Goal: Task Accomplishment & Management: Use online tool/utility

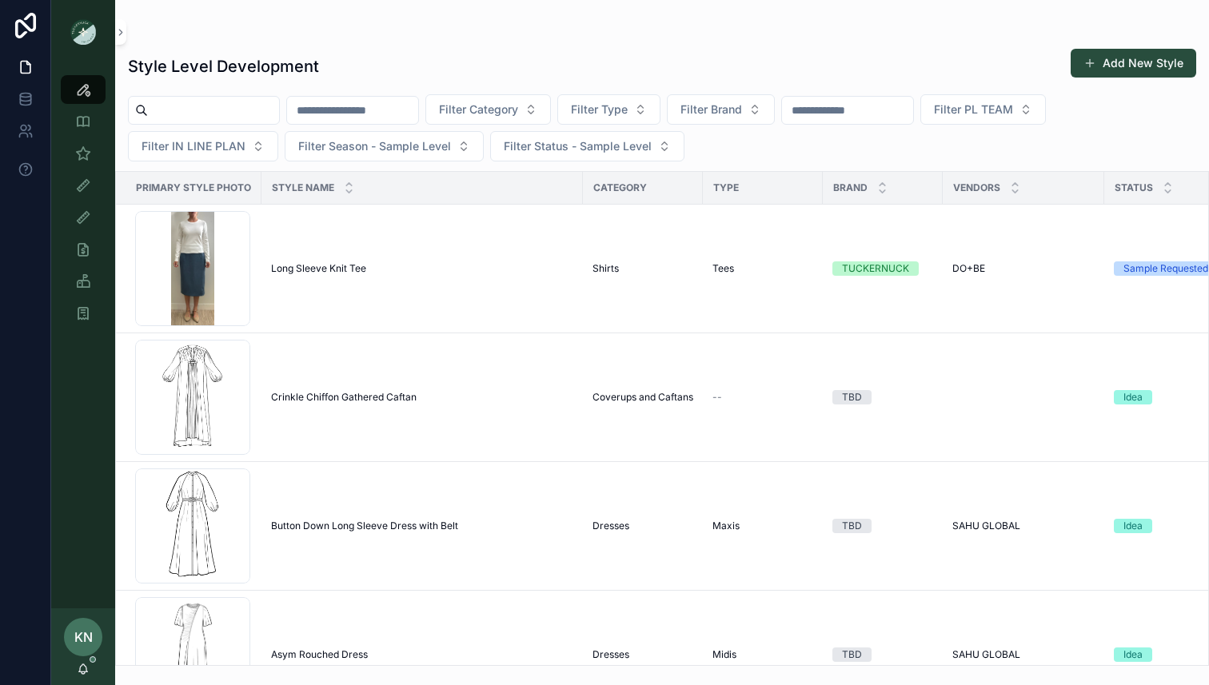
click at [262, 114] on input "scrollable content" at bounding box center [213, 110] width 131 height 22
click at [365, 116] on input "scrollable content" at bounding box center [352, 110] width 131 height 22
type input "****"
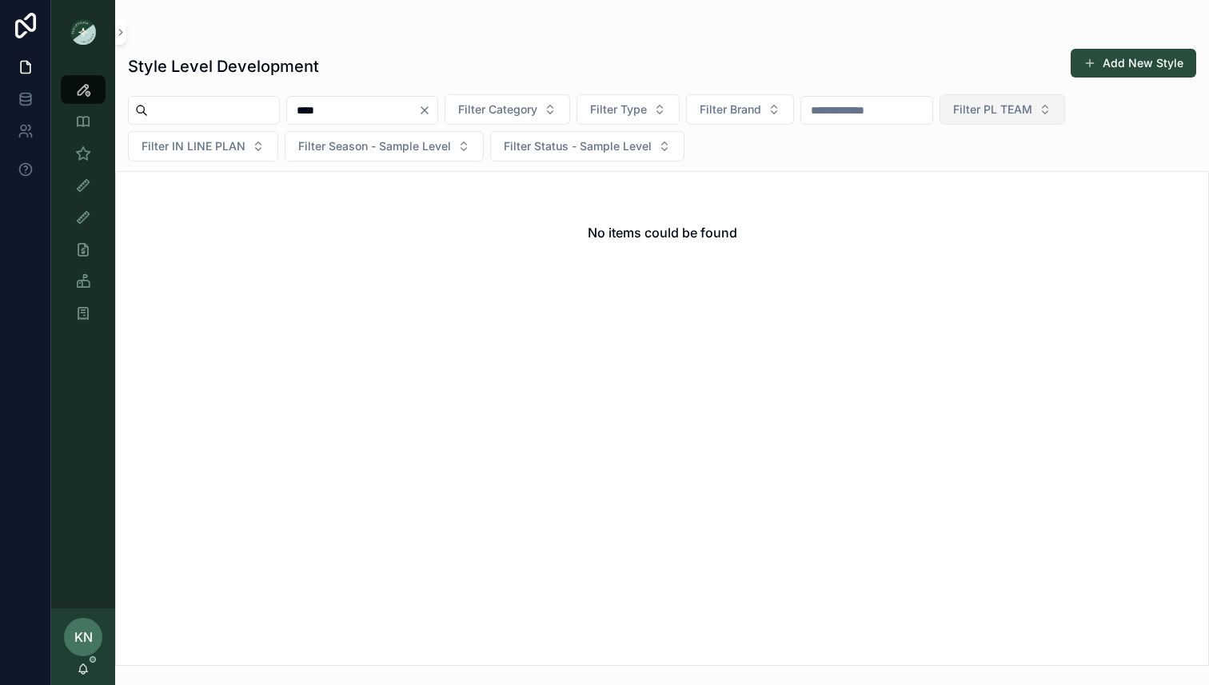
click at [1021, 113] on span "Filter PL TEAM" at bounding box center [992, 110] width 79 height 16
click at [975, 221] on div "PHILLY" at bounding box center [1048, 226] width 192 height 26
click at [437, 111] on button "Clear" at bounding box center [427, 110] width 19 height 13
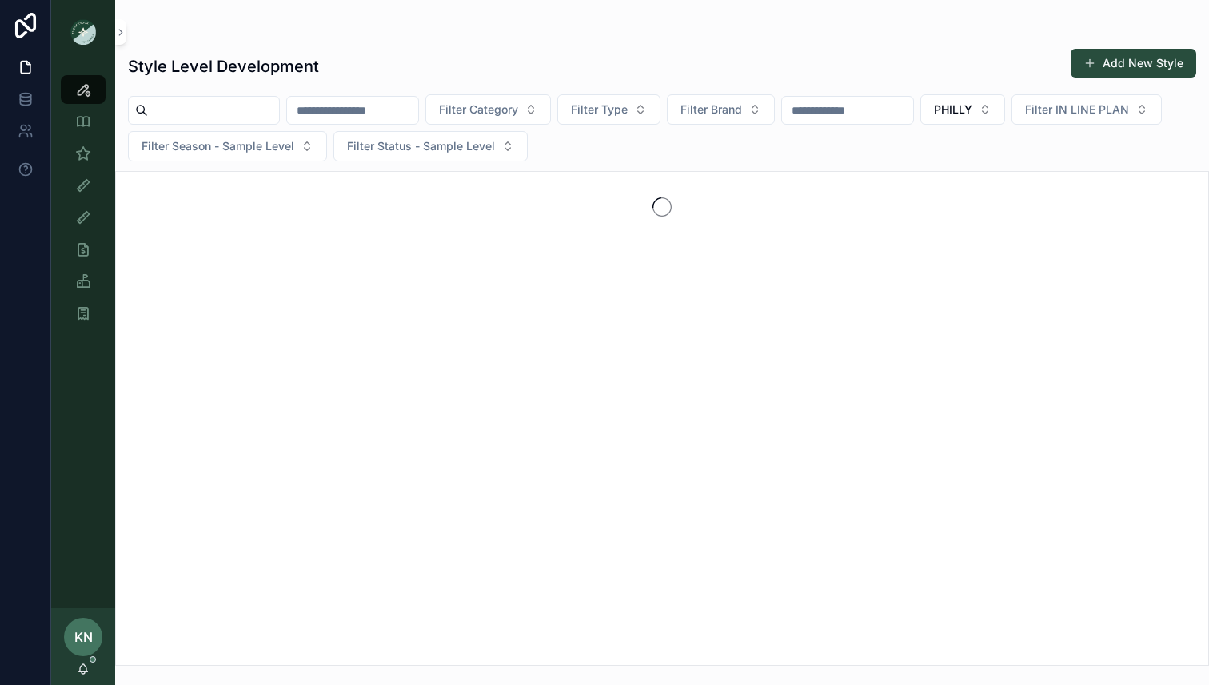
click at [333, 109] on input "scrollable content" at bounding box center [352, 110] width 131 height 22
click at [261, 111] on input "scrollable content" at bounding box center [213, 110] width 131 height 22
click at [78, 117] on icon "scrollable content" at bounding box center [83, 122] width 16 height 16
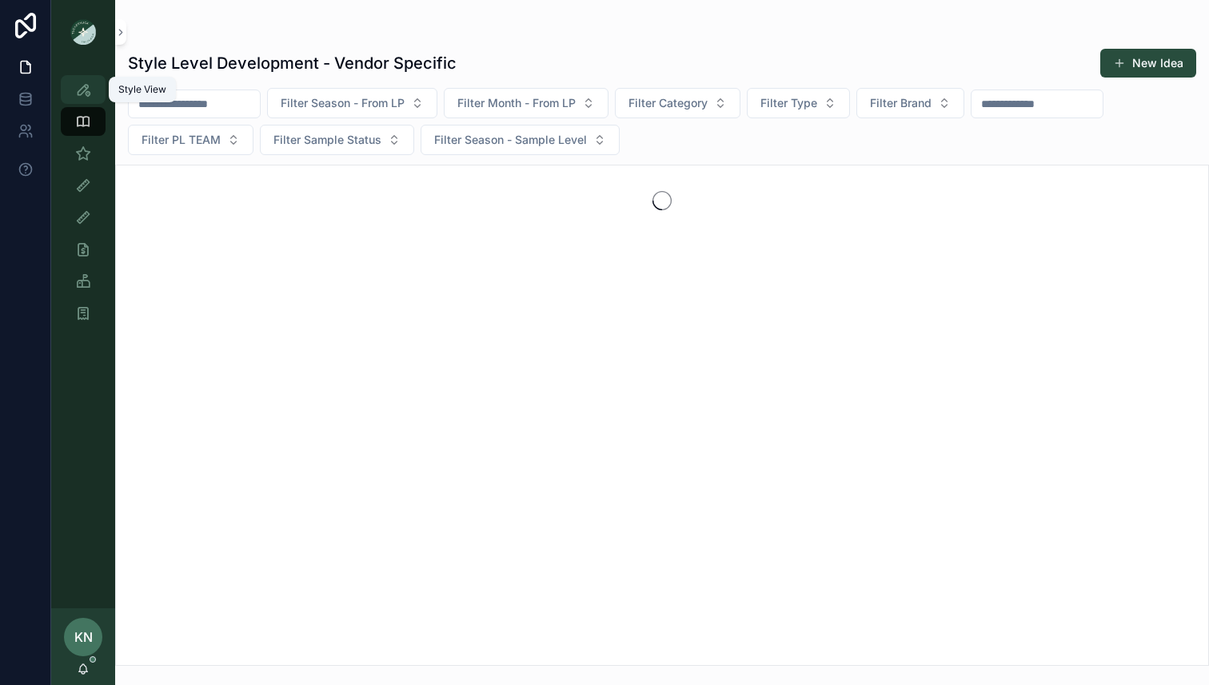
click at [86, 86] on icon "scrollable content" at bounding box center [83, 90] width 16 height 16
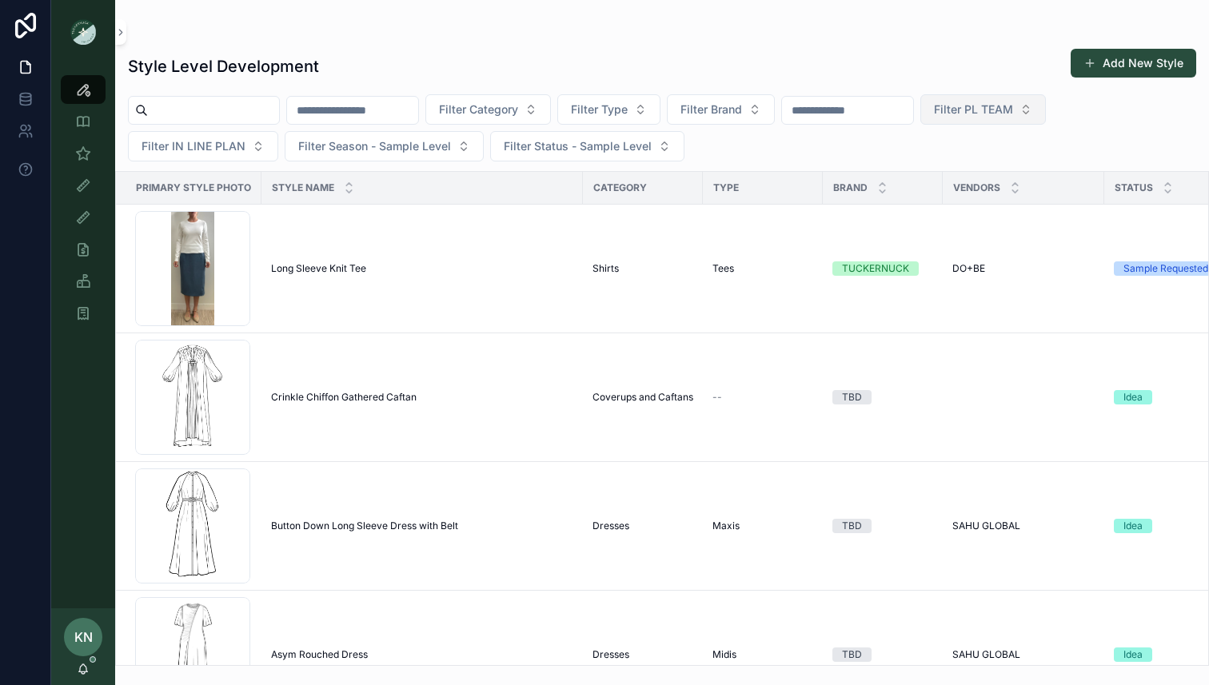
click at [1013, 106] on span "Filter PL TEAM" at bounding box center [973, 110] width 79 height 16
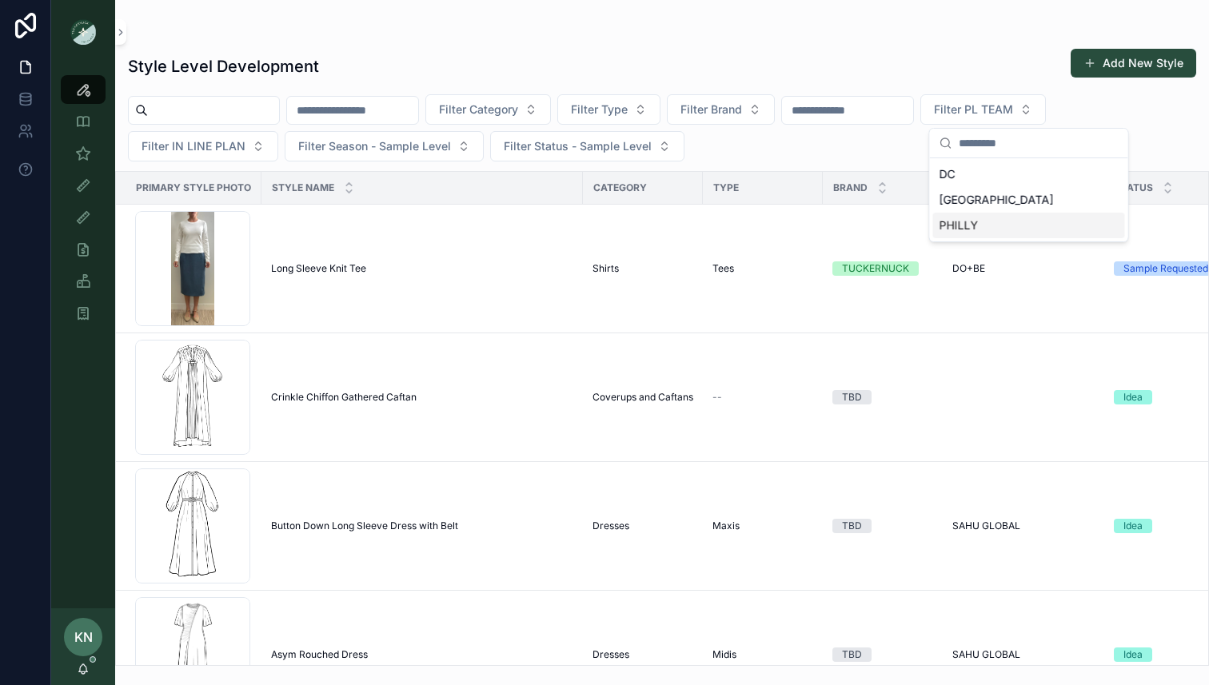
click at [978, 217] on div "PHILLY" at bounding box center [1029, 226] width 192 height 26
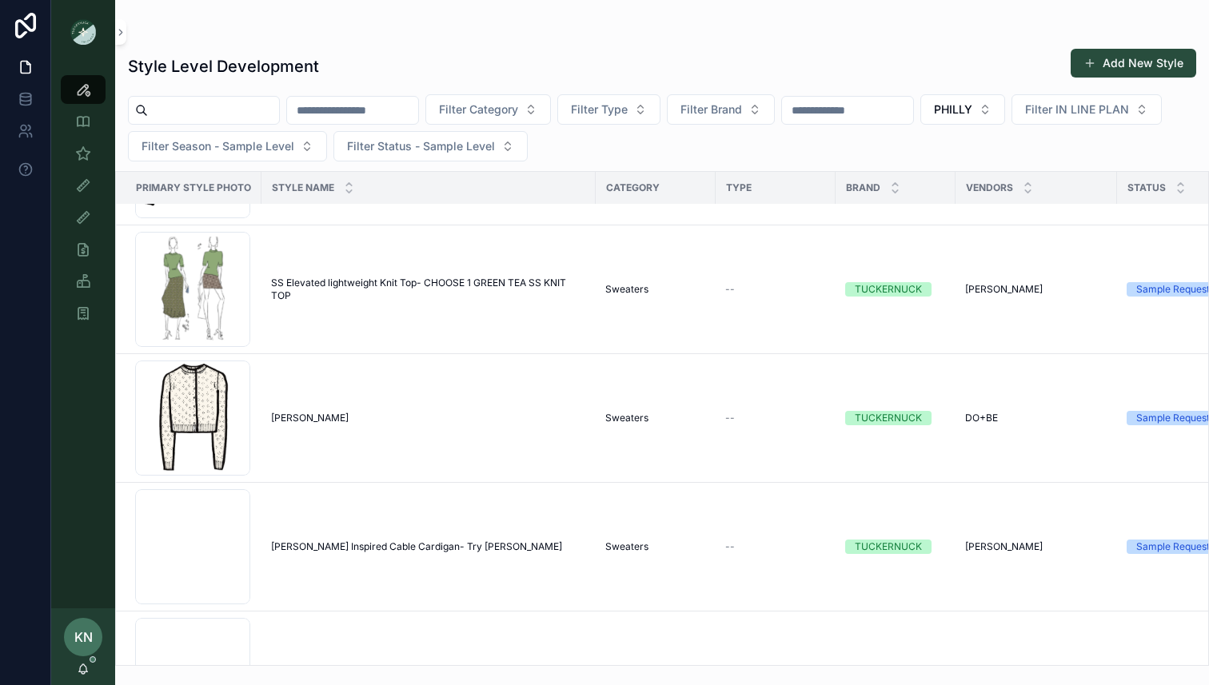
scroll to position [14481, 2]
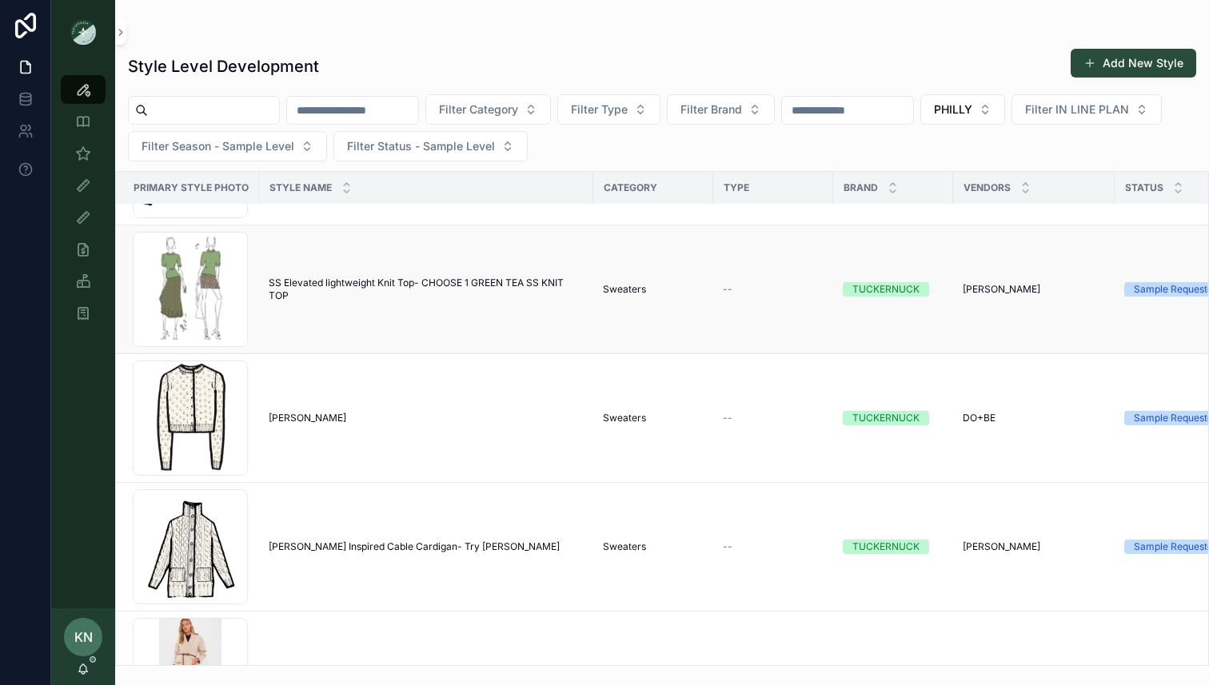
click at [332, 282] on span "SS Elevated lightweight Knit Top- CHOOSE 1 GREEN TEA SS KNIT TOP" at bounding box center [426, 290] width 315 height 26
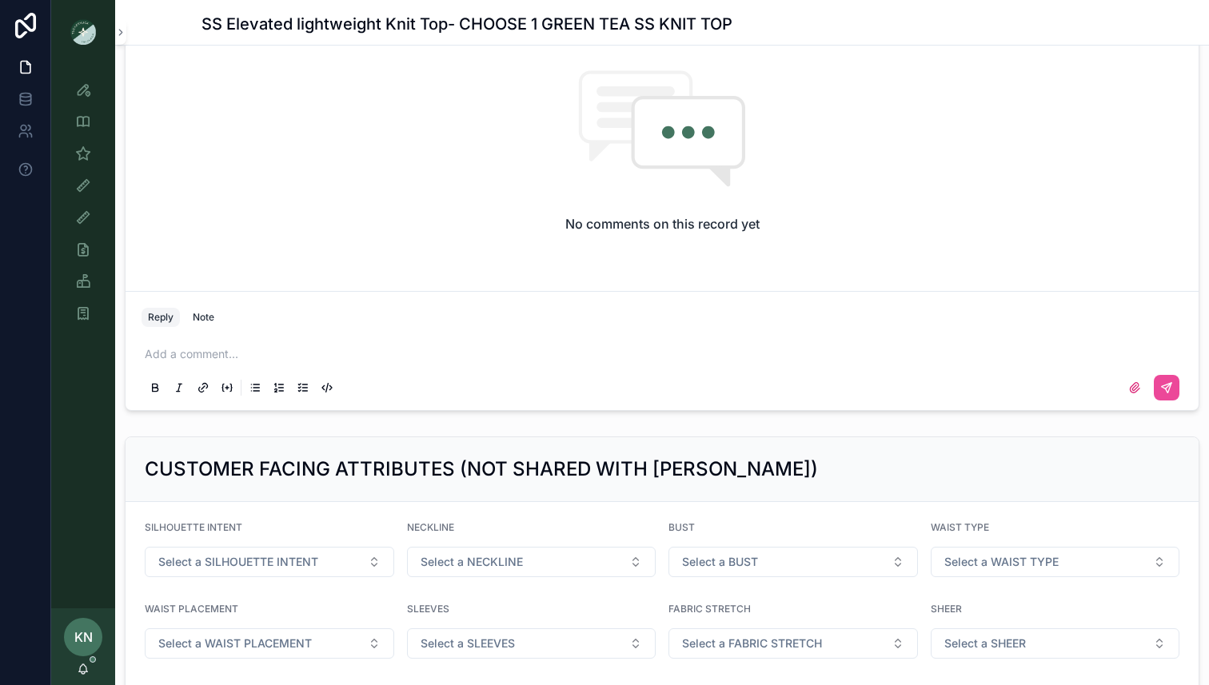
scroll to position [1250, 0]
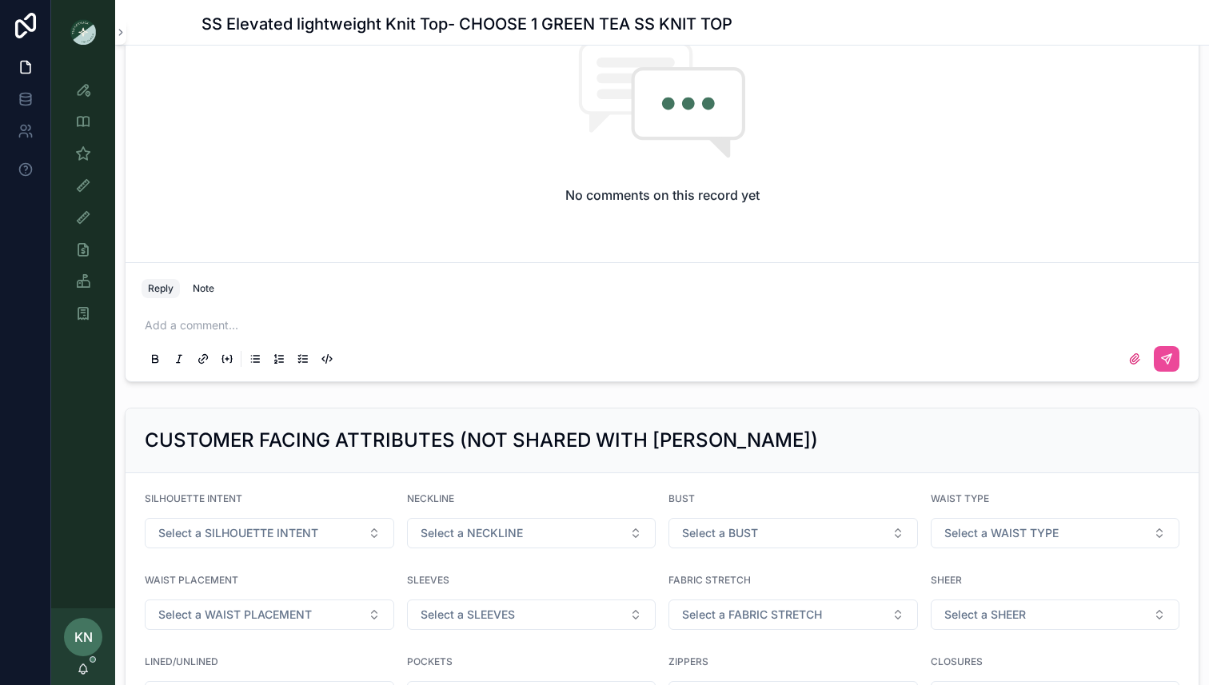
click at [332, 321] on p "scrollable content" at bounding box center [665, 325] width 1041 height 16
click at [1132, 365] on icon "scrollable content" at bounding box center [1134, 359] width 13 height 13
click at [0, 0] on input "scrollable content" at bounding box center [0, 0] width 0 height 0
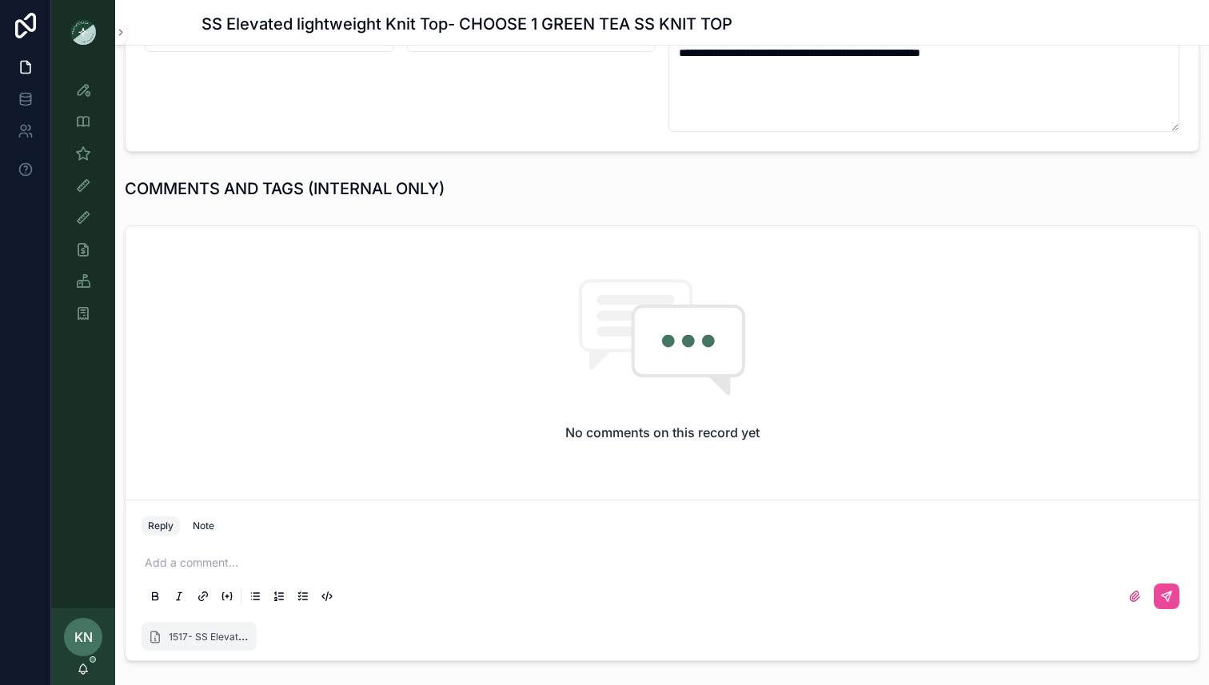
scroll to position [1088, 0]
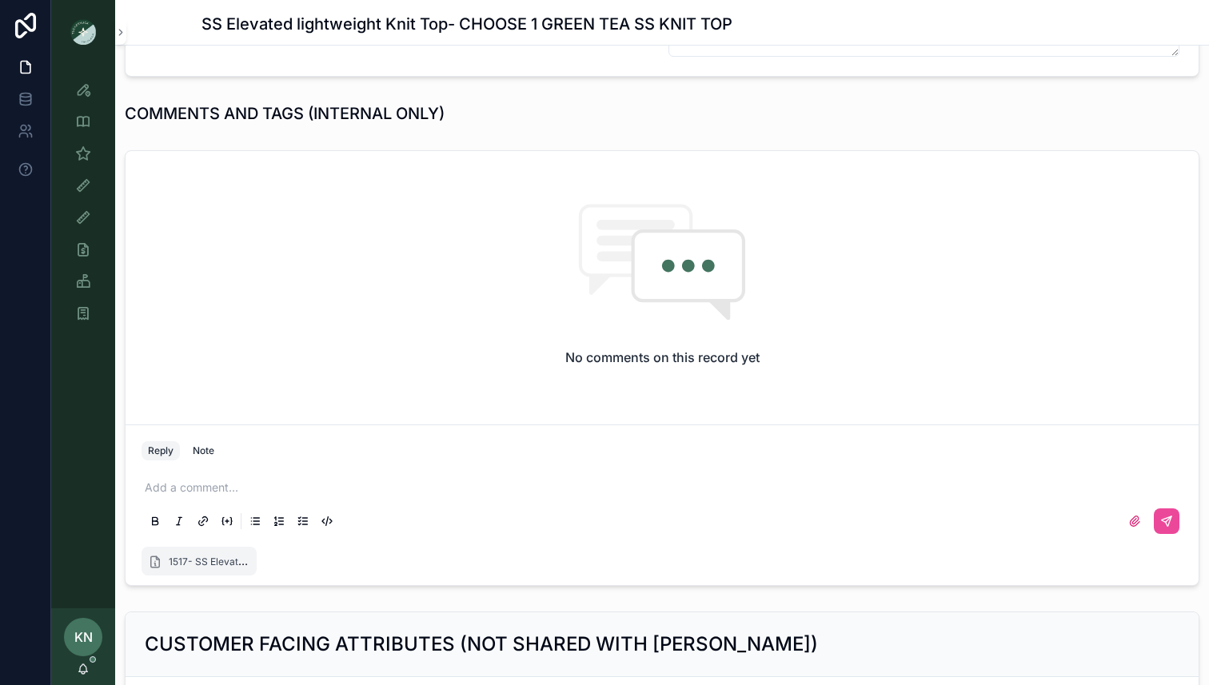
click at [312, 487] on p "scrollable content" at bounding box center [665, 488] width 1041 height 16
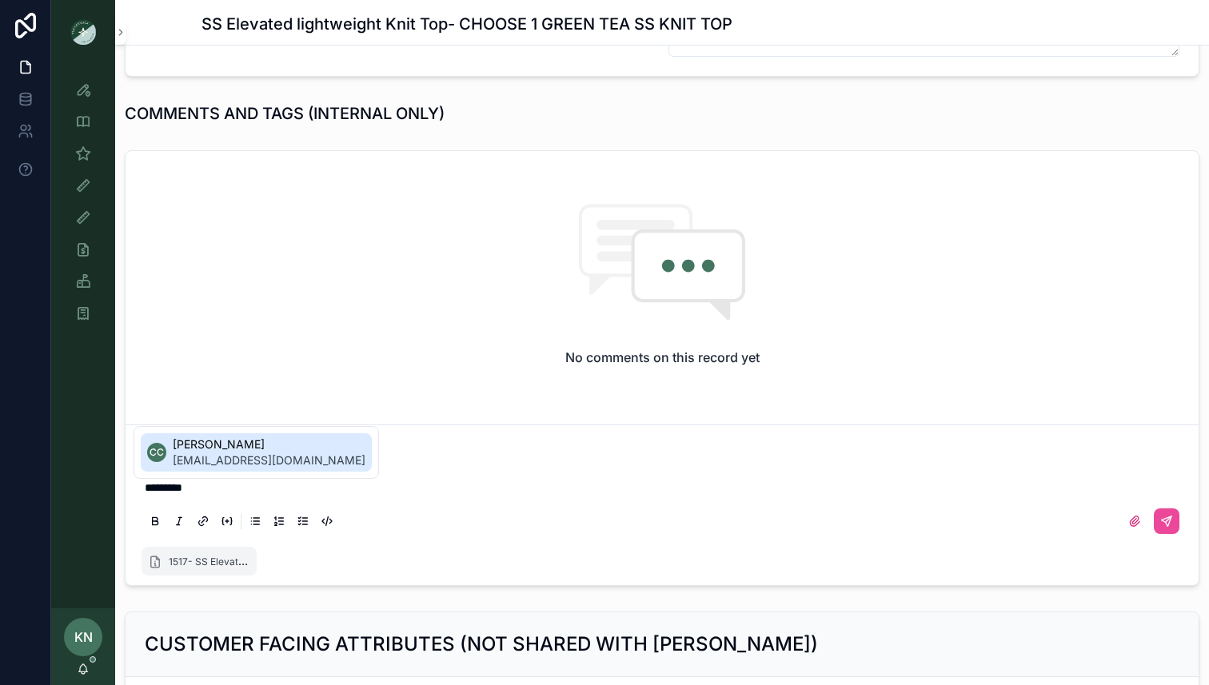
click at [209, 460] on span "[EMAIL_ADDRESS][DOMAIN_NAME]" at bounding box center [269, 460] width 193 height 16
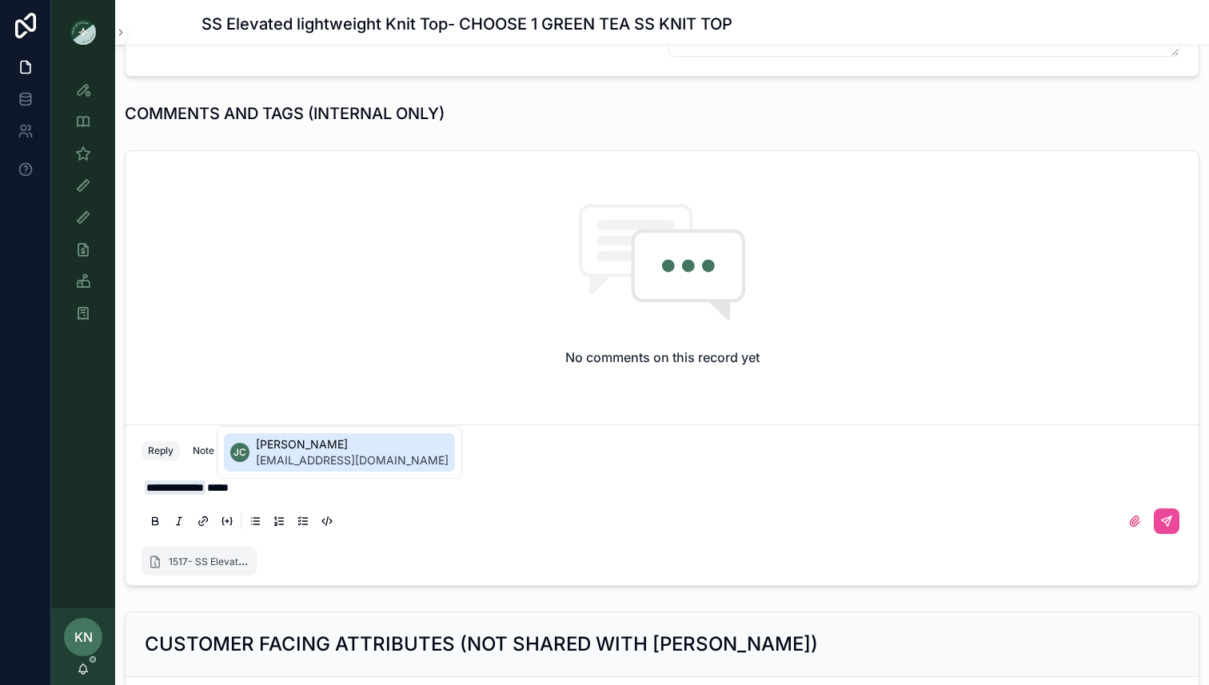
click at [293, 452] on span "[EMAIL_ADDRESS][DOMAIN_NAME]" at bounding box center [352, 460] width 193 height 16
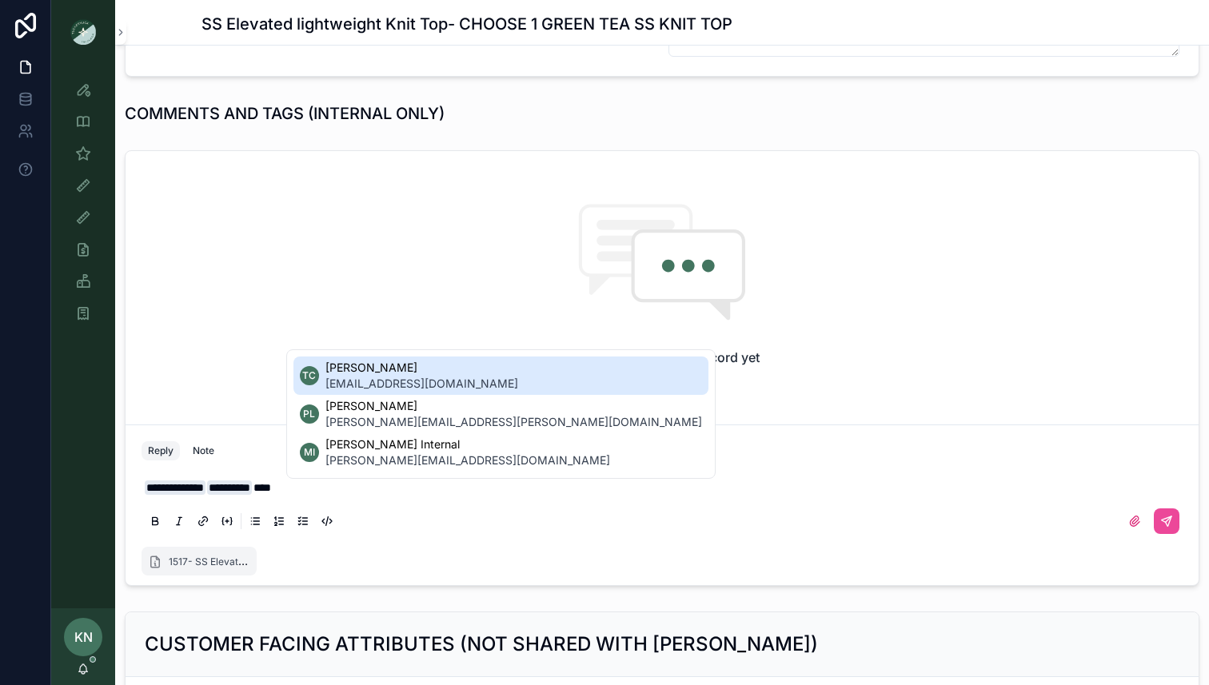
click at [347, 365] on span "[PERSON_NAME]" at bounding box center [421, 368] width 193 height 16
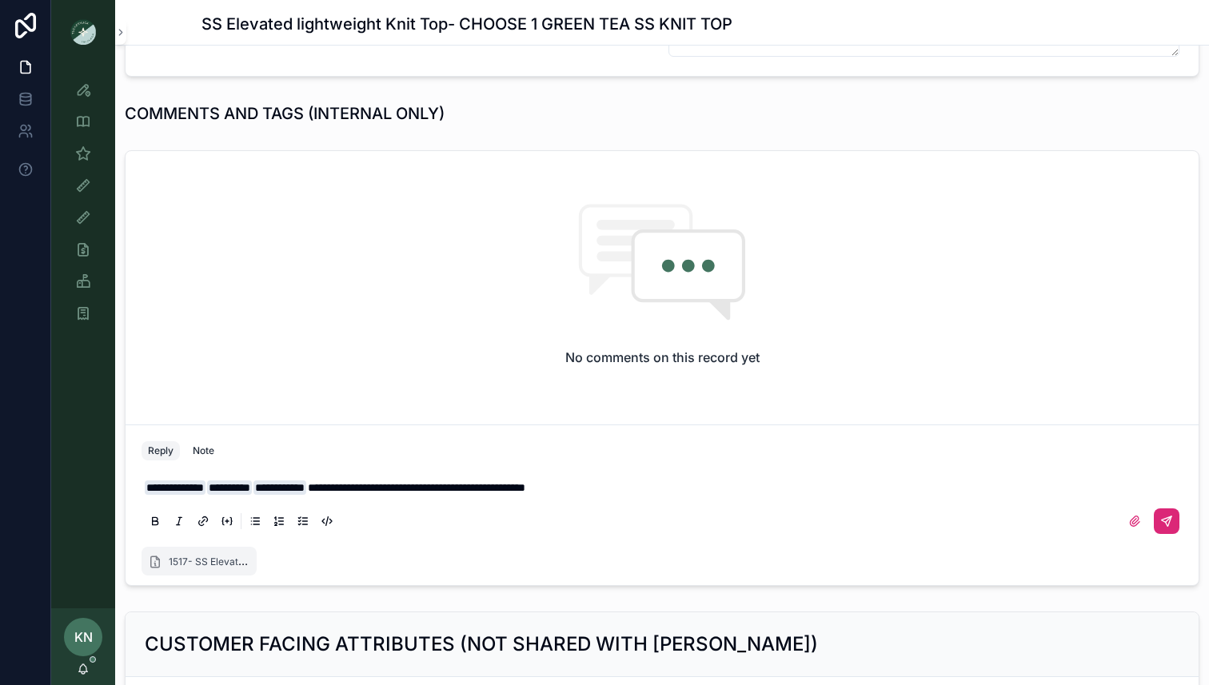
click at [1169, 524] on icon "scrollable content" at bounding box center [1166, 521] width 10 height 10
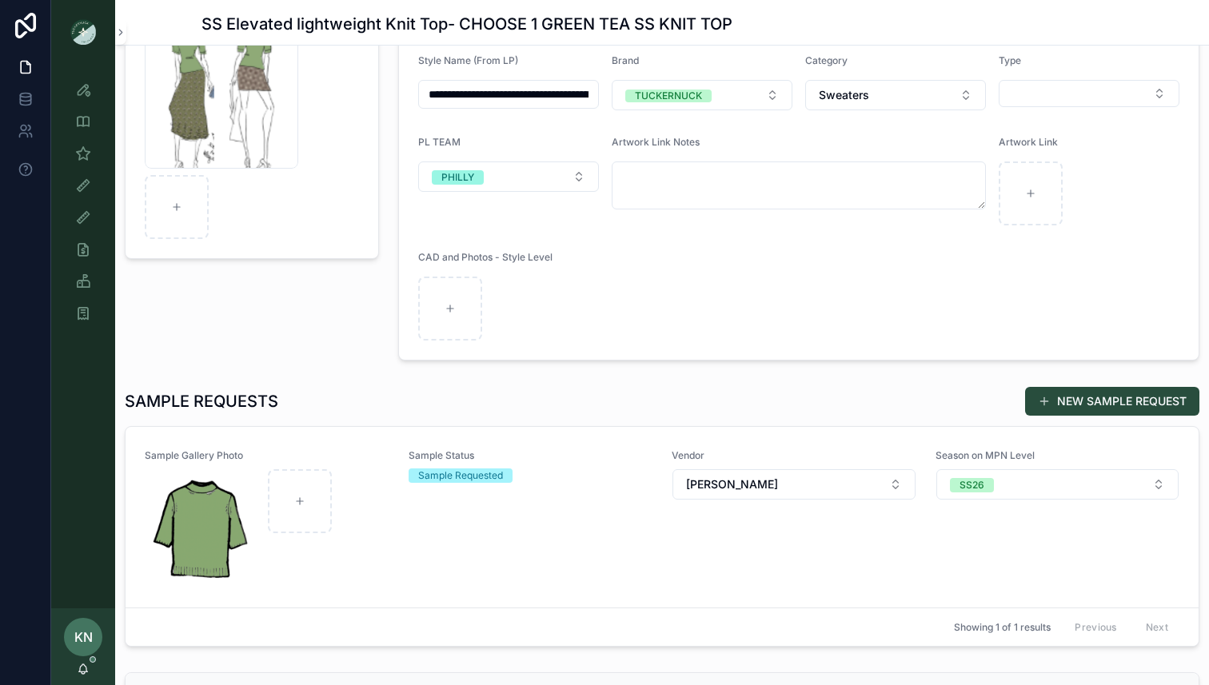
scroll to position [243, 0]
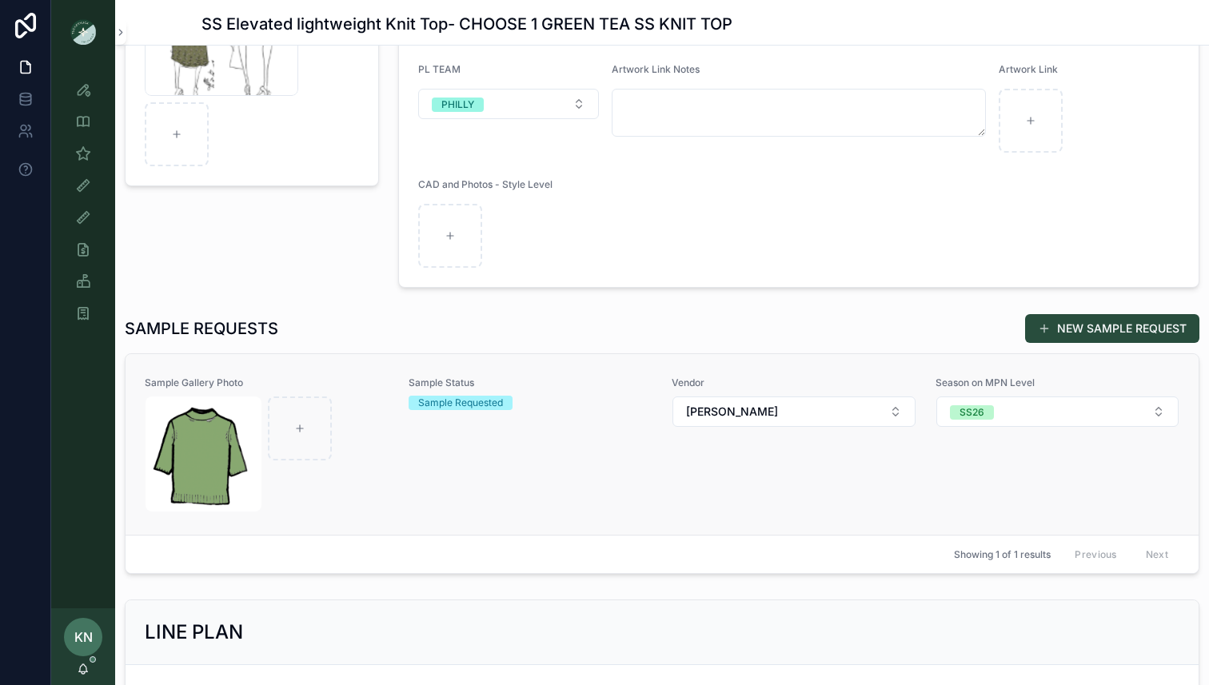
click at [373, 441] on div "scrollable content" at bounding box center [266, 453] width 243 height 115
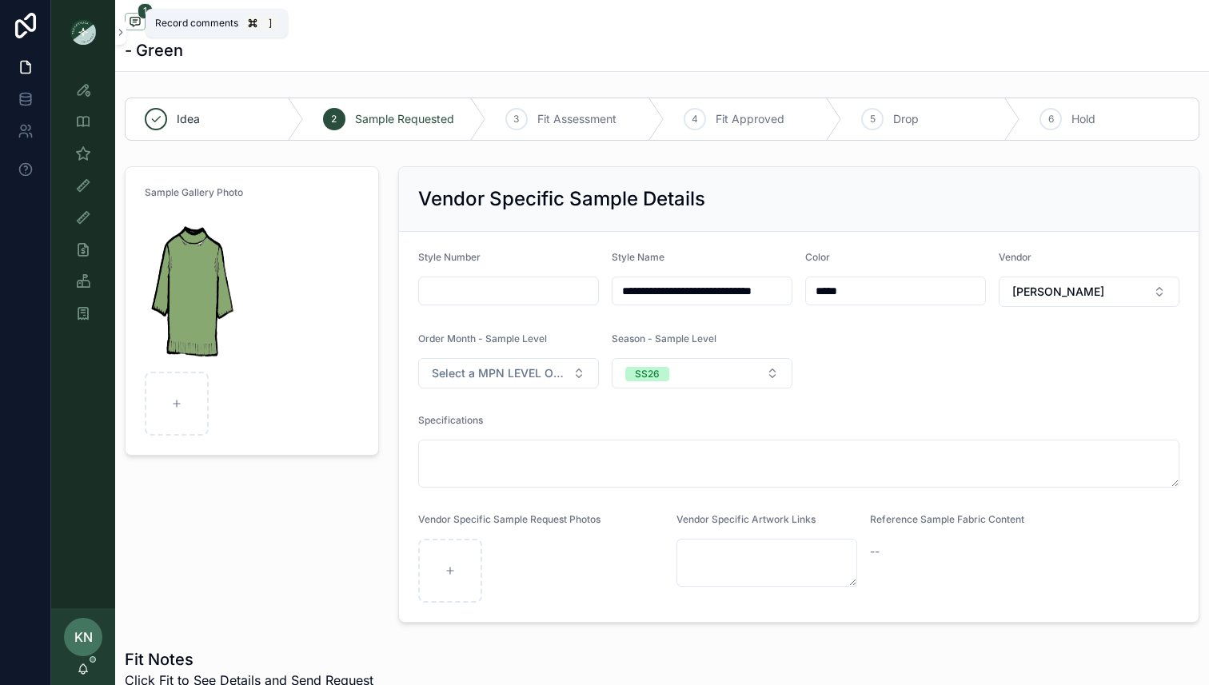
click at [133, 23] on icon "scrollable content" at bounding box center [135, 21] width 13 height 13
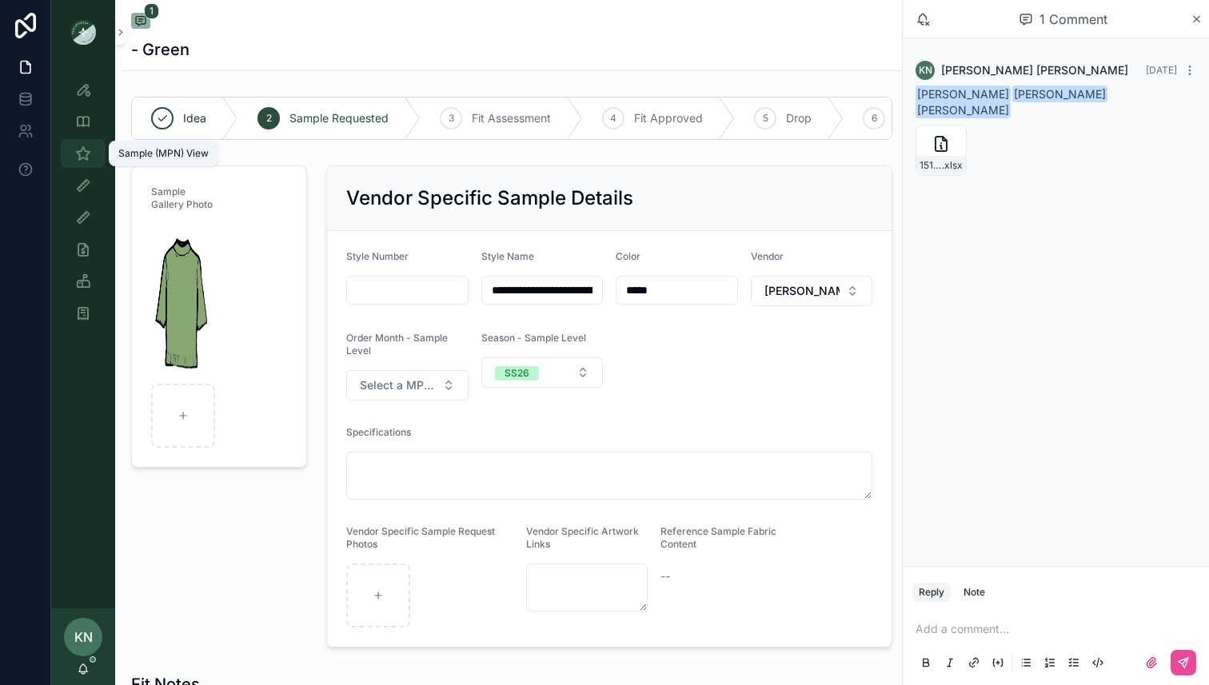
click at [85, 148] on icon "scrollable content" at bounding box center [83, 153] width 16 height 16
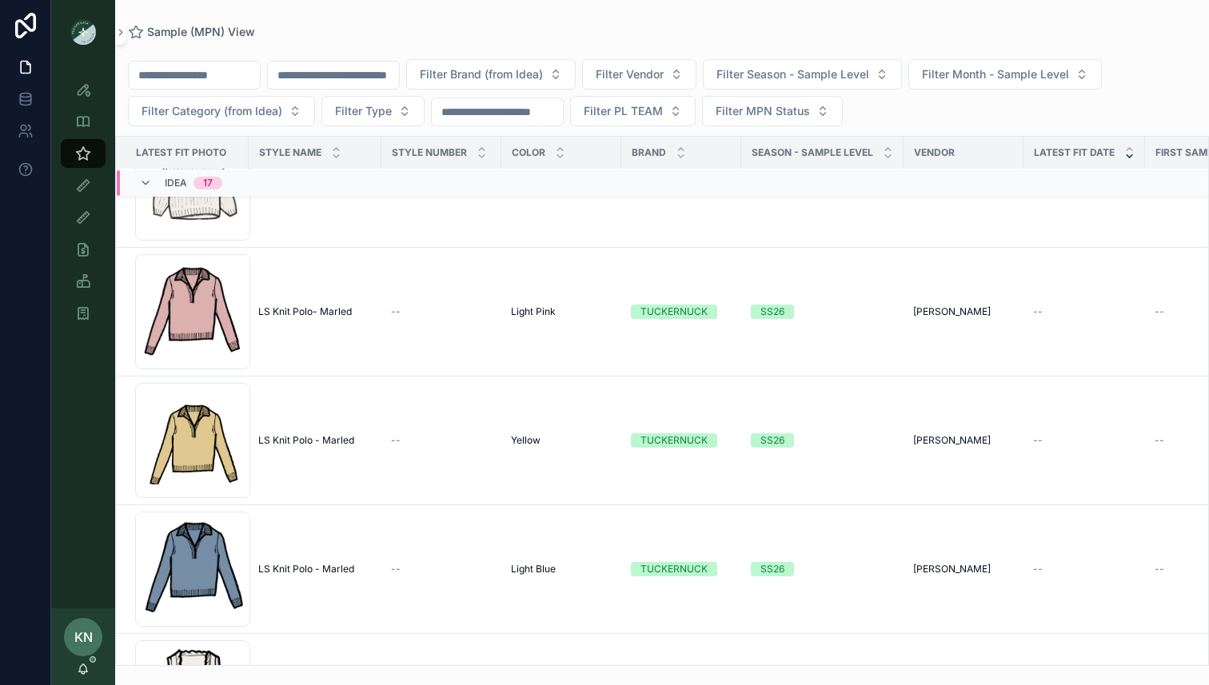
scroll to position [1022, 0]
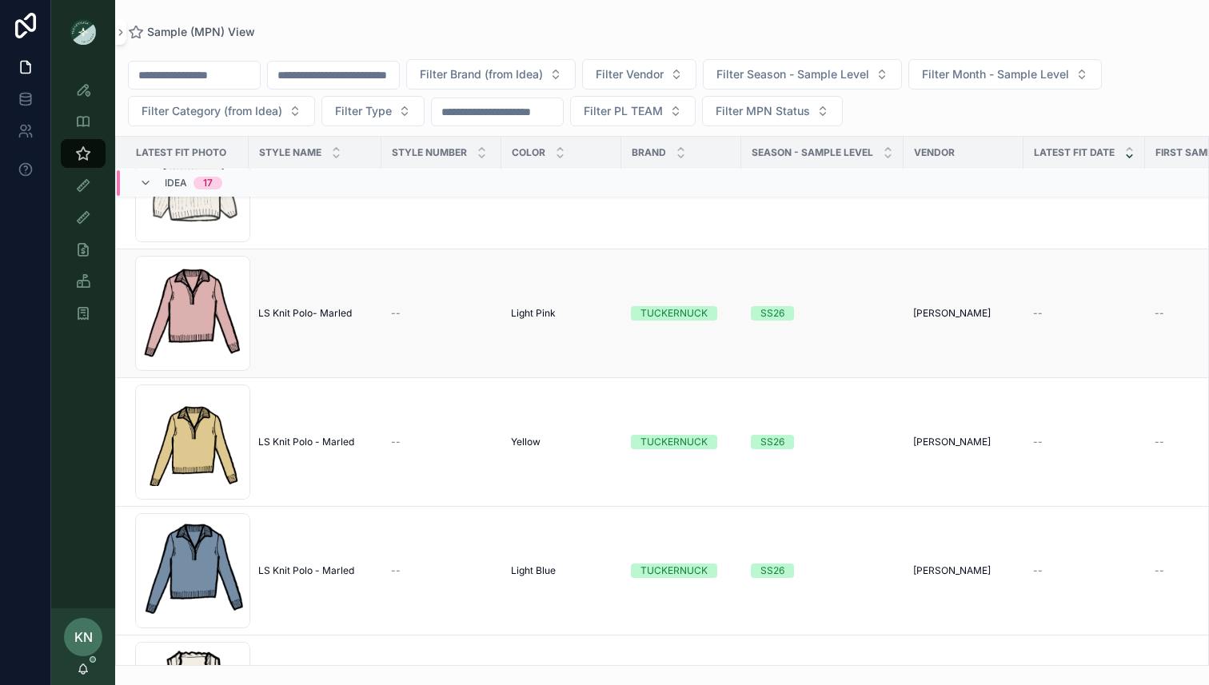
click at [349, 332] on td "LS Knit Polo- Marled LS Knit Polo- Marled" at bounding box center [315, 313] width 133 height 129
click at [323, 311] on span "LS Knit Polo- Marled" at bounding box center [305, 313] width 94 height 13
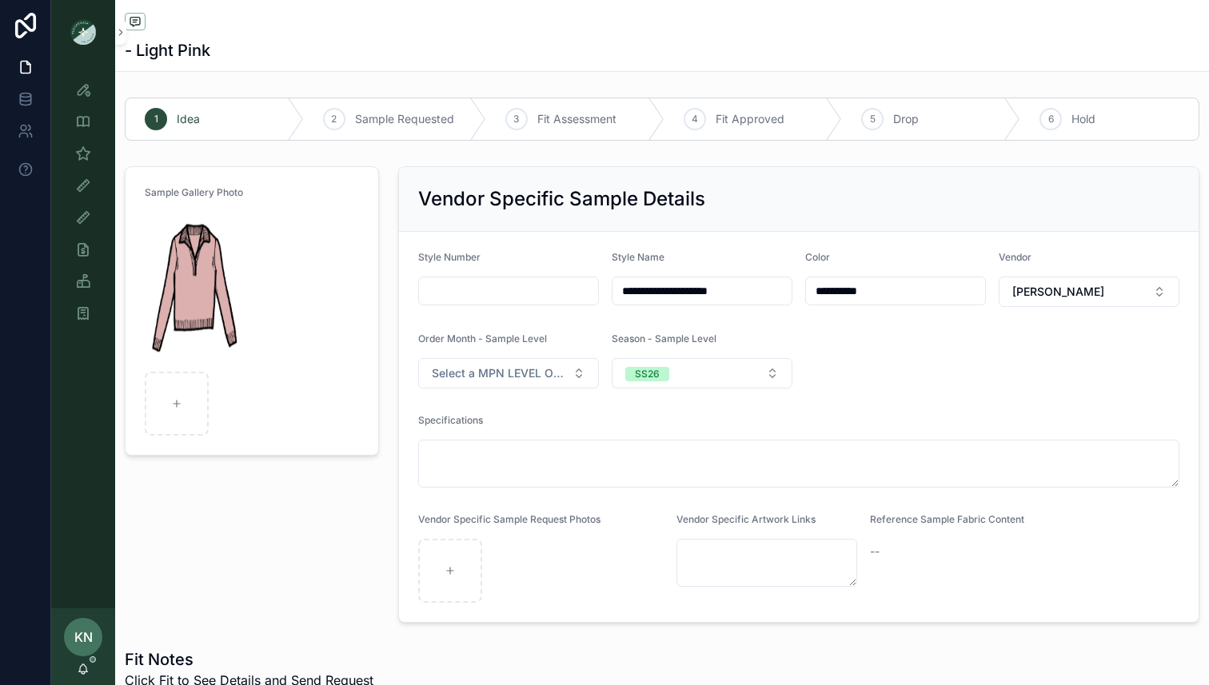
click at [741, 289] on input "**********" at bounding box center [701, 291] width 179 height 22
type input "**********"
click at [847, 346] on form "**********" at bounding box center [798, 427] width 799 height 390
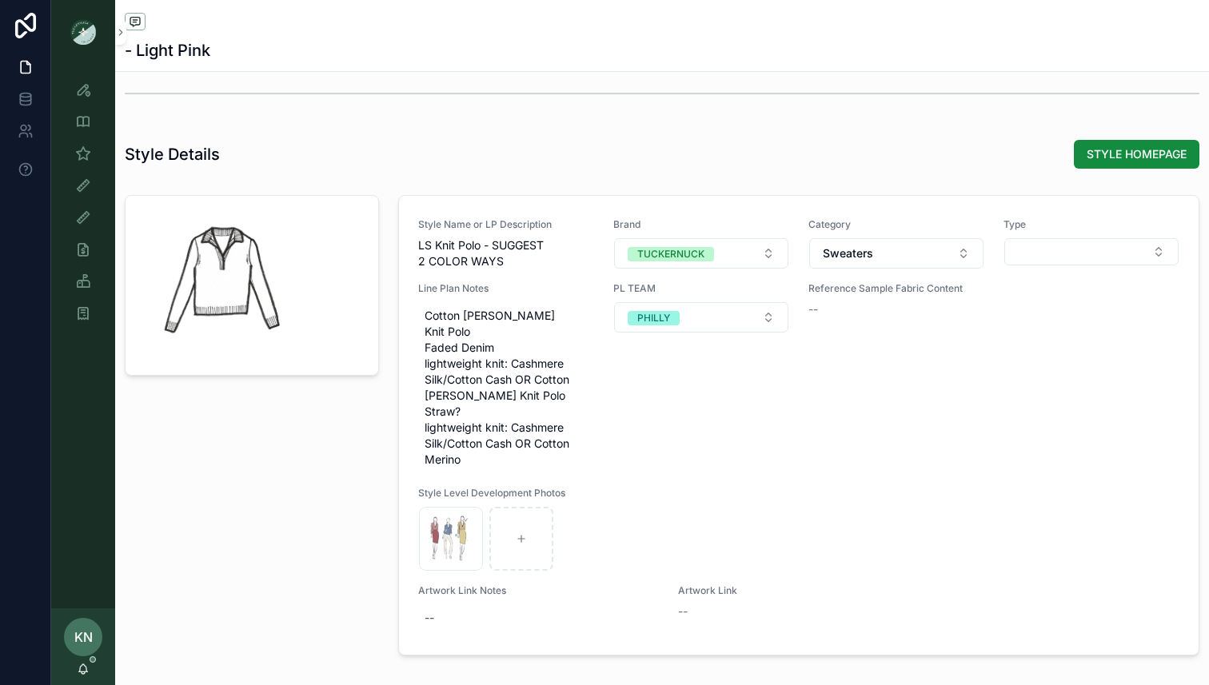
scroll to position [1595, 0]
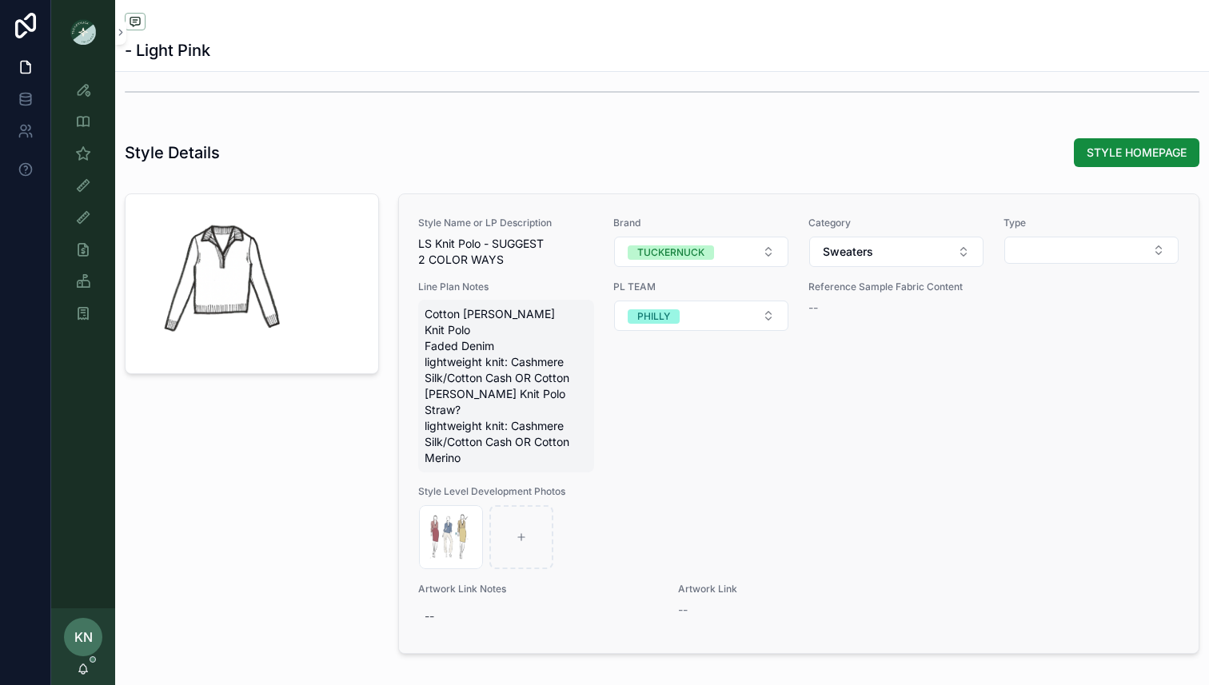
click at [534, 425] on span "Cotton [PERSON_NAME] Knit Polo Faded Denim lightweight knit: Cashmere Silk/Cott…" at bounding box center [505, 386] width 163 height 160
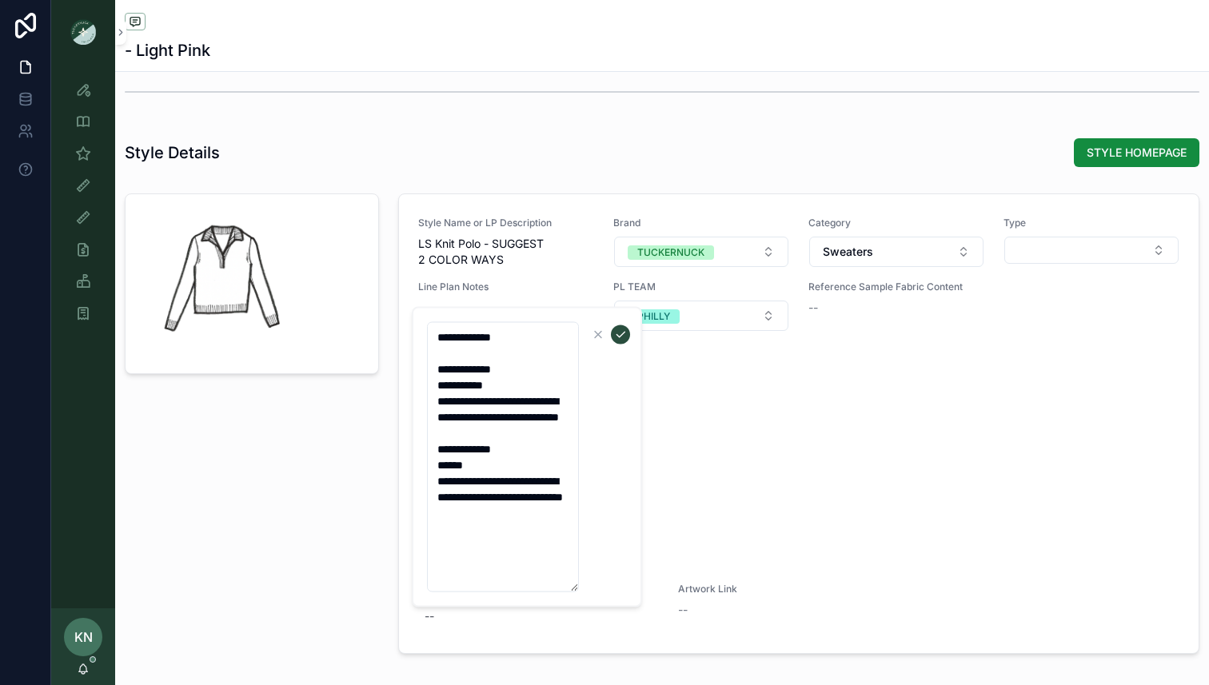
drag, startPoint x: 571, startPoint y: 530, endPoint x: 452, endPoint y: 357, distance: 210.4
click at [452, 357] on textarea "**********" at bounding box center [503, 457] width 152 height 270
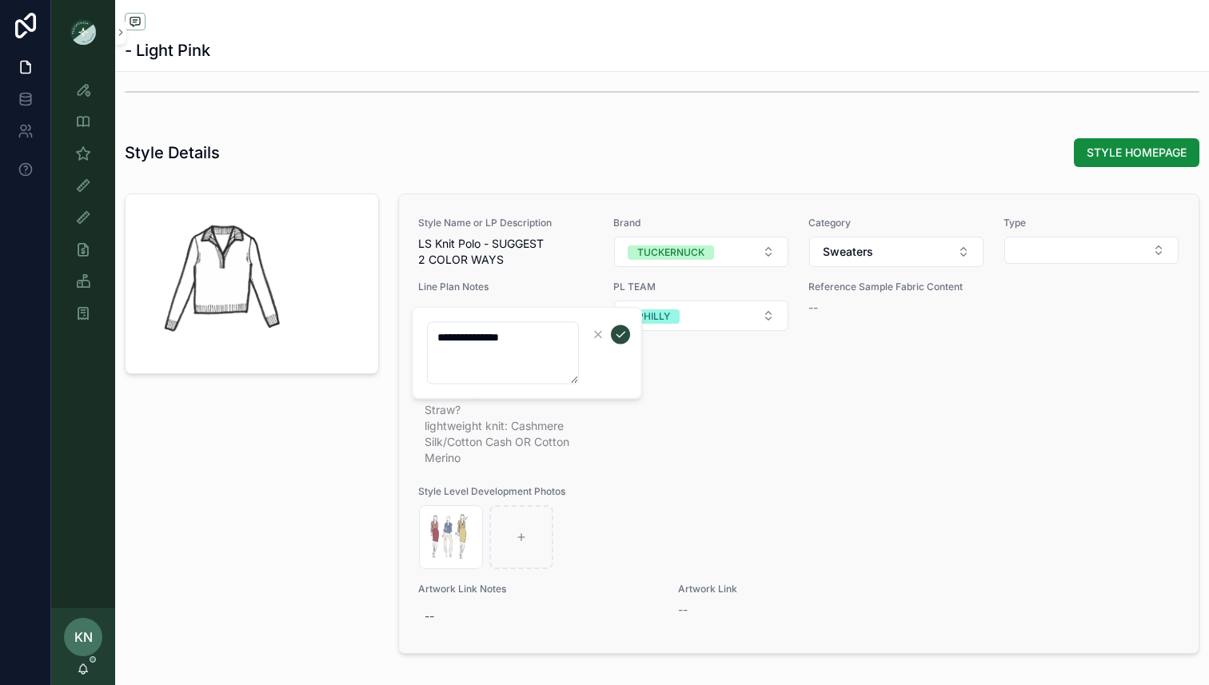
type textarea "**********"
click at [715, 439] on div "PL TEAM PHILLY" at bounding box center [701, 377] width 176 height 192
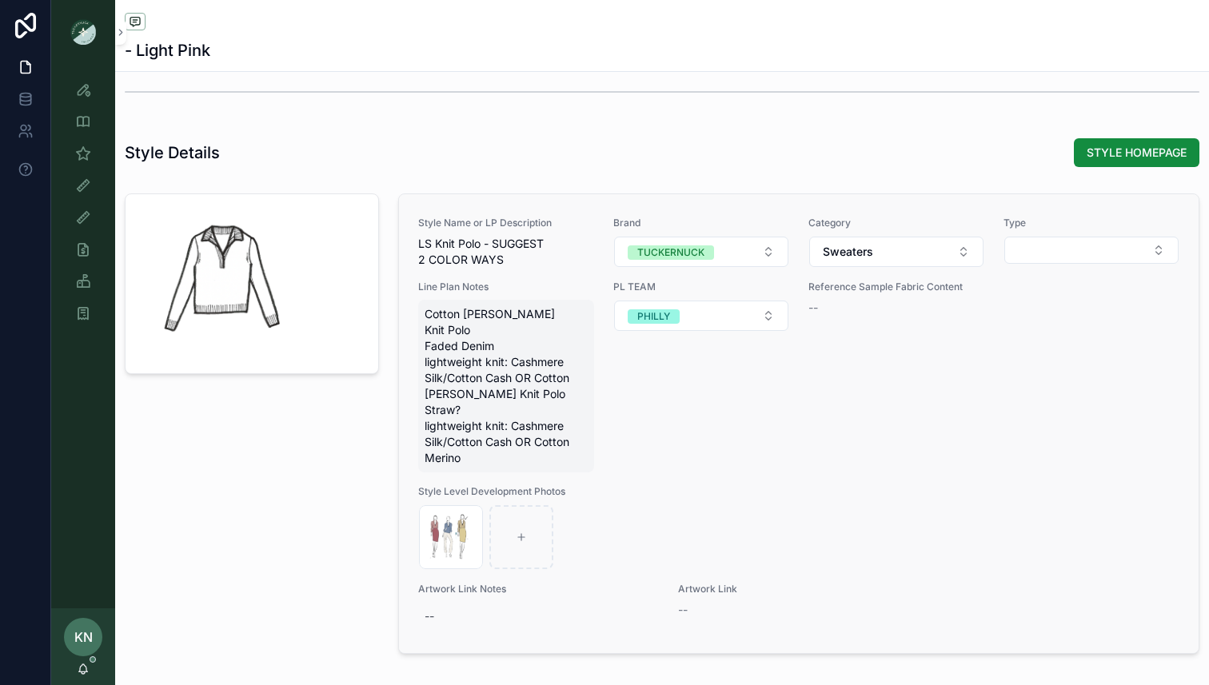
click at [527, 456] on span "Cotton [PERSON_NAME] Knit Polo Faded Denim lightweight knit: Cashmere Silk/Cott…" at bounding box center [505, 386] width 163 height 160
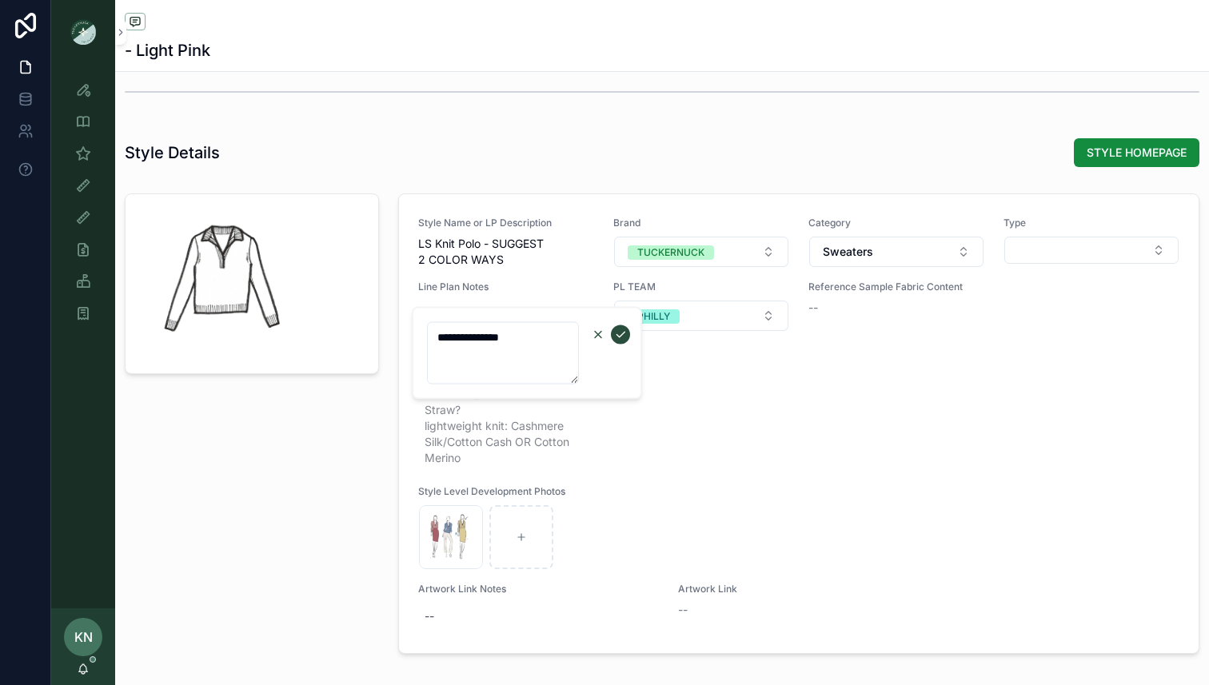
click at [598, 335] on icon "scrollable content" at bounding box center [598, 335] width 6 height 6
type textarea "**********"
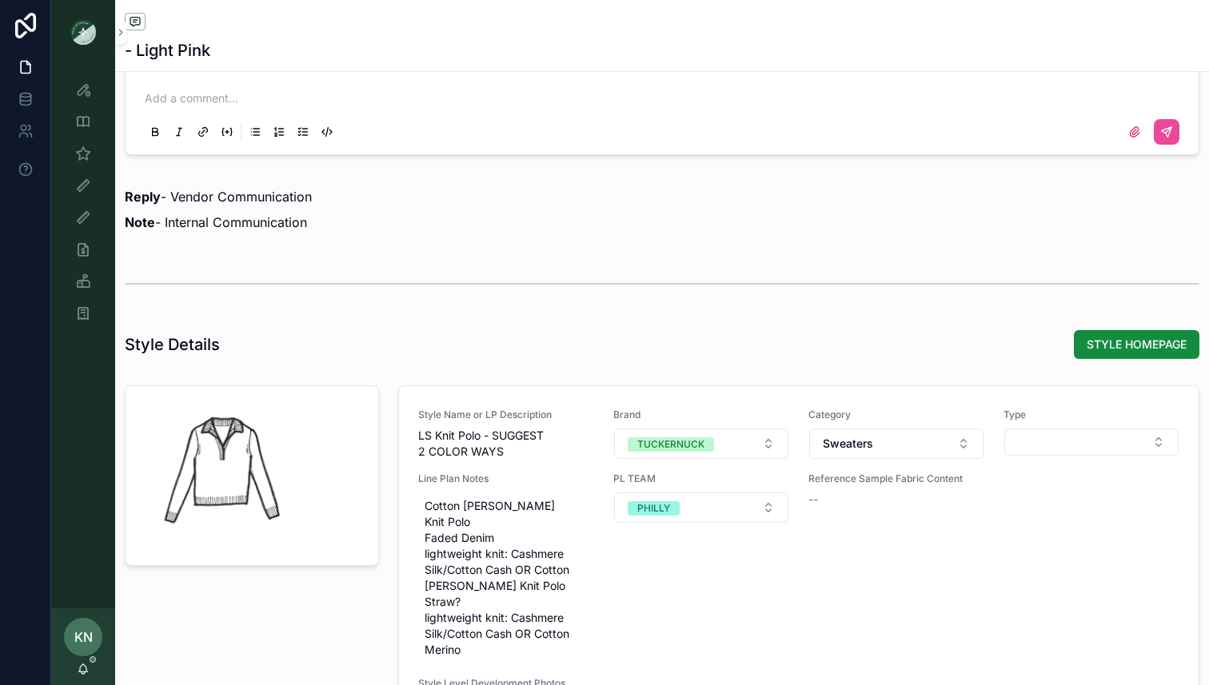
scroll to position [1402, 0]
click at [308, 503] on div "scrollable content" at bounding box center [251, 476] width 253 height 179
click at [274, 494] on div "scrollable content" at bounding box center [221, 472] width 153 height 153
click at [468, 108] on div "Add a comment..." at bounding box center [661, 115] width 1041 height 67
click at [329, 94] on p "scrollable content" at bounding box center [665, 99] width 1041 height 16
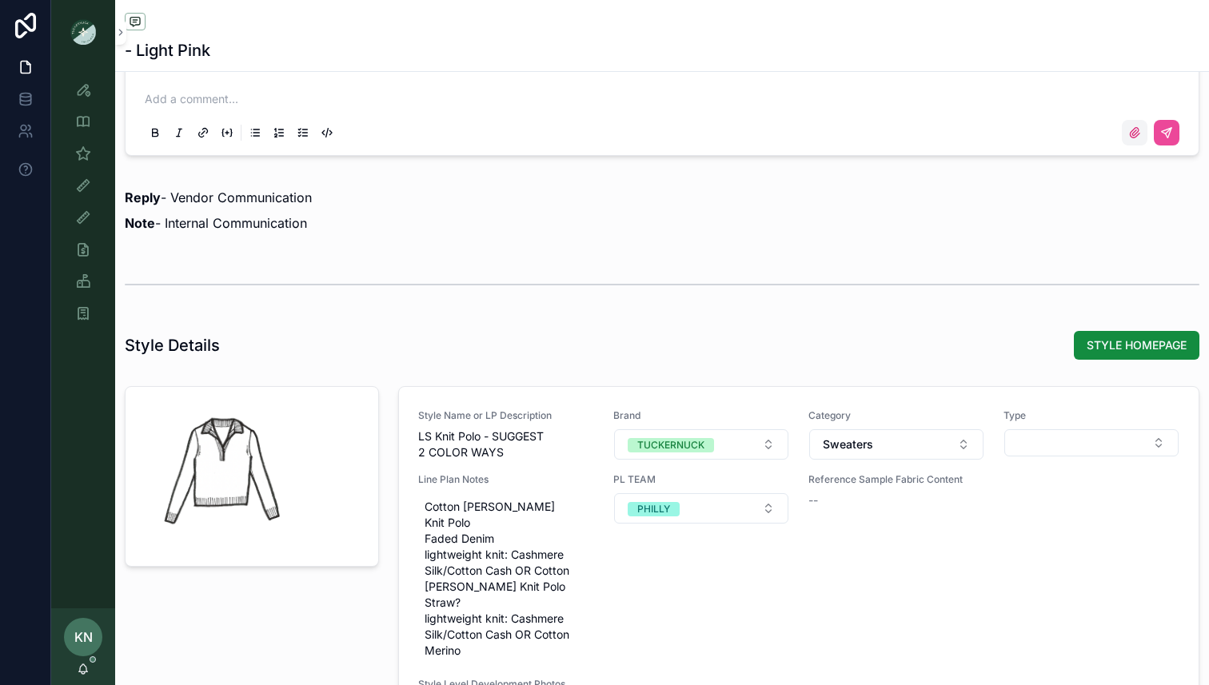
click at [1134, 141] on label "scrollable content" at bounding box center [1134, 133] width 26 height 26
click at [0, 0] on input "scrollable content" at bounding box center [0, 0] width 0 height 0
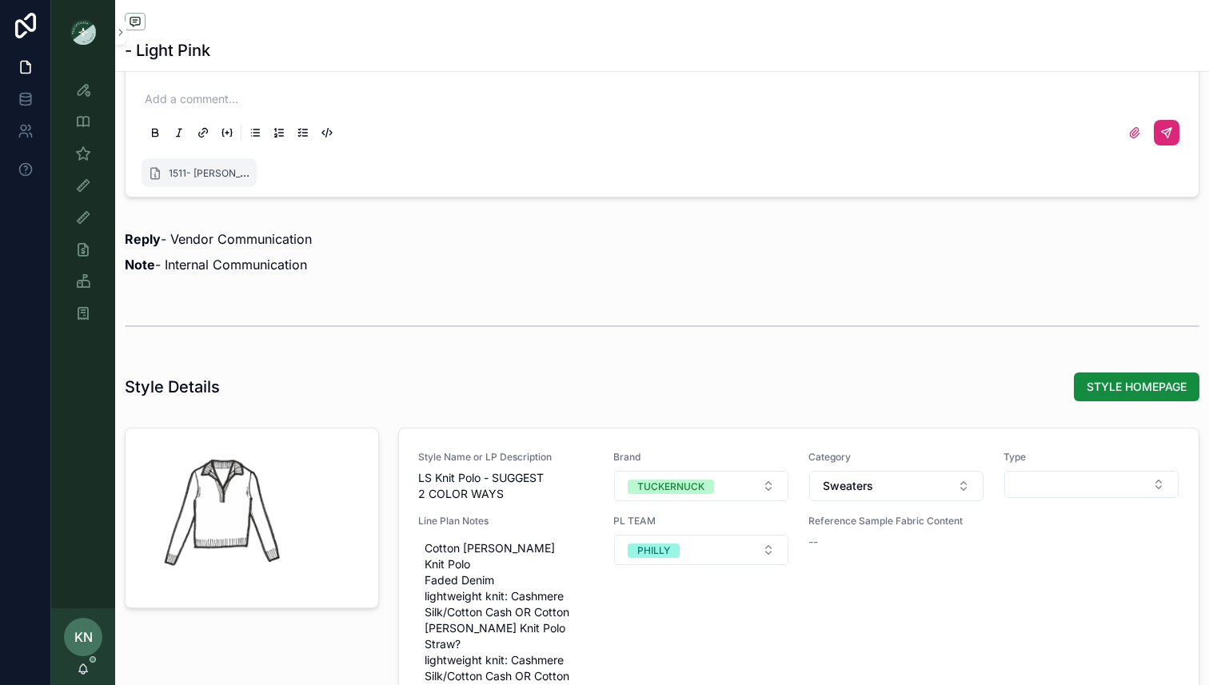
click at [1169, 134] on icon "scrollable content" at bounding box center [1166, 133] width 10 height 10
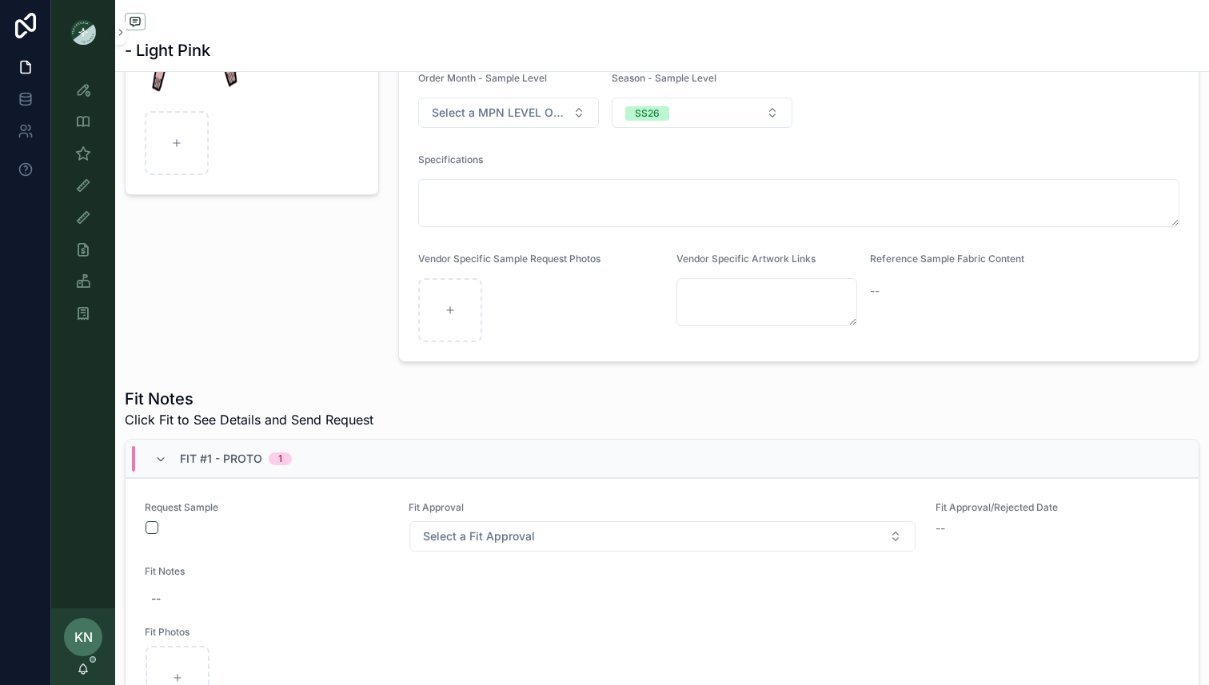
scroll to position [249, 0]
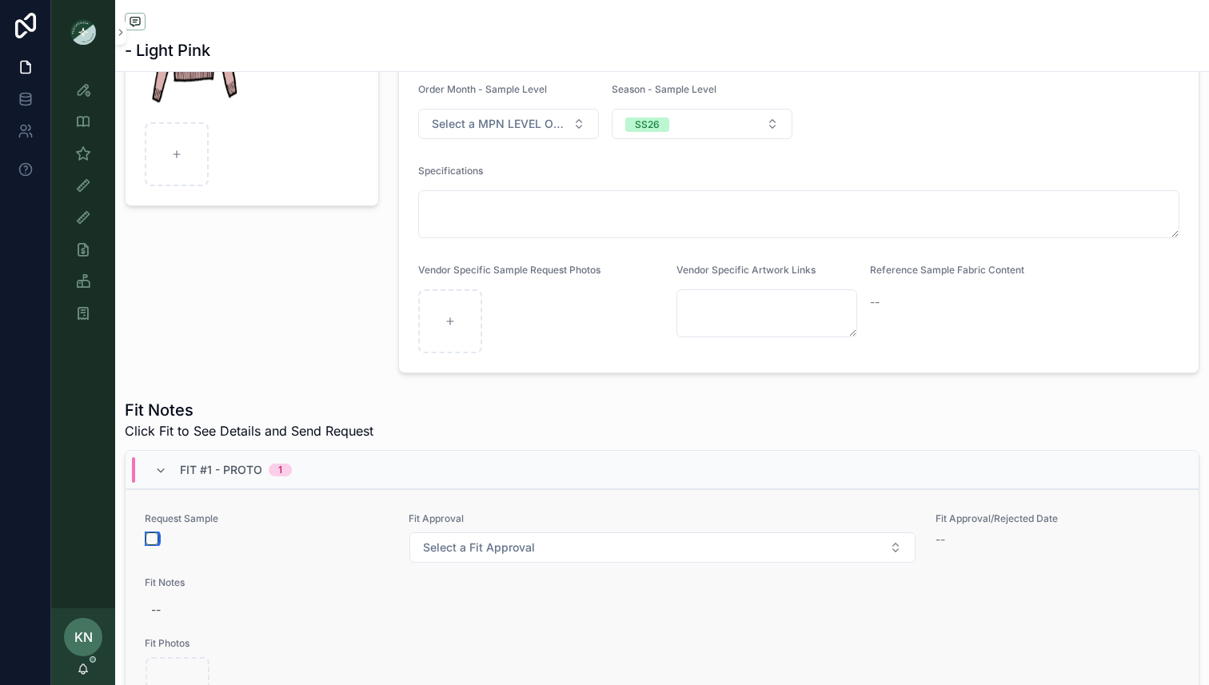
click at [154, 541] on button "scrollable content" at bounding box center [151, 538] width 13 height 13
click at [79, 159] on icon "scrollable content" at bounding box center [83, 153] width 16 height 16
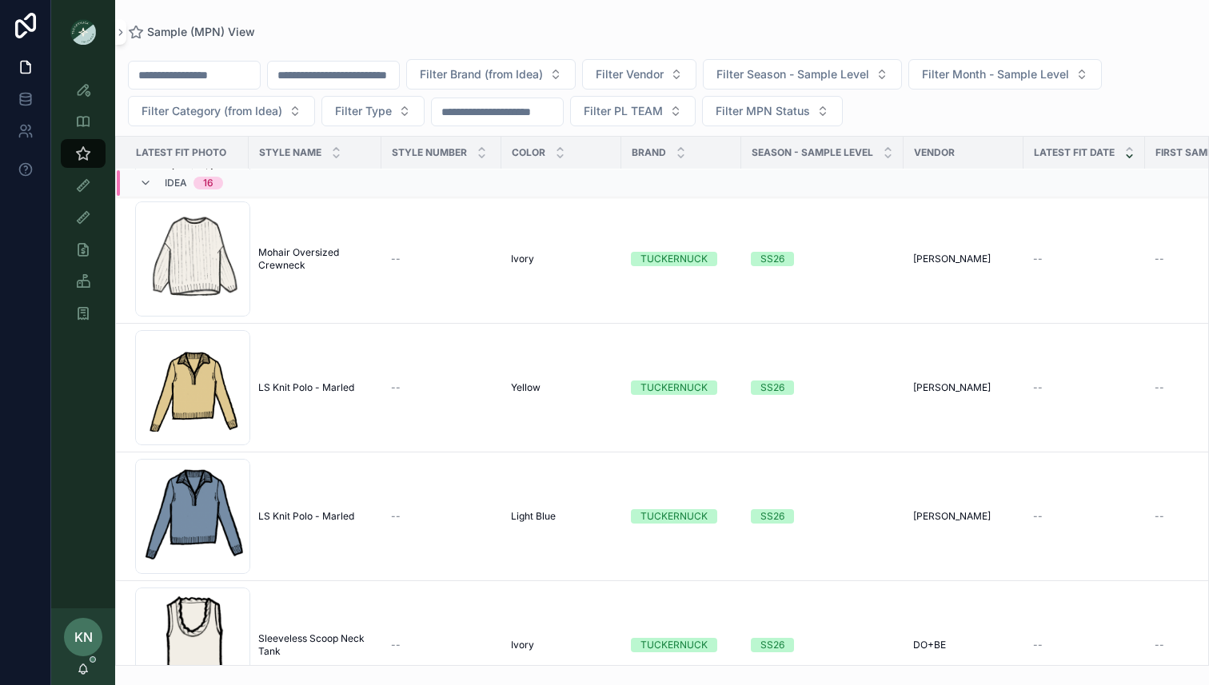
scroll to position [1193, 0]
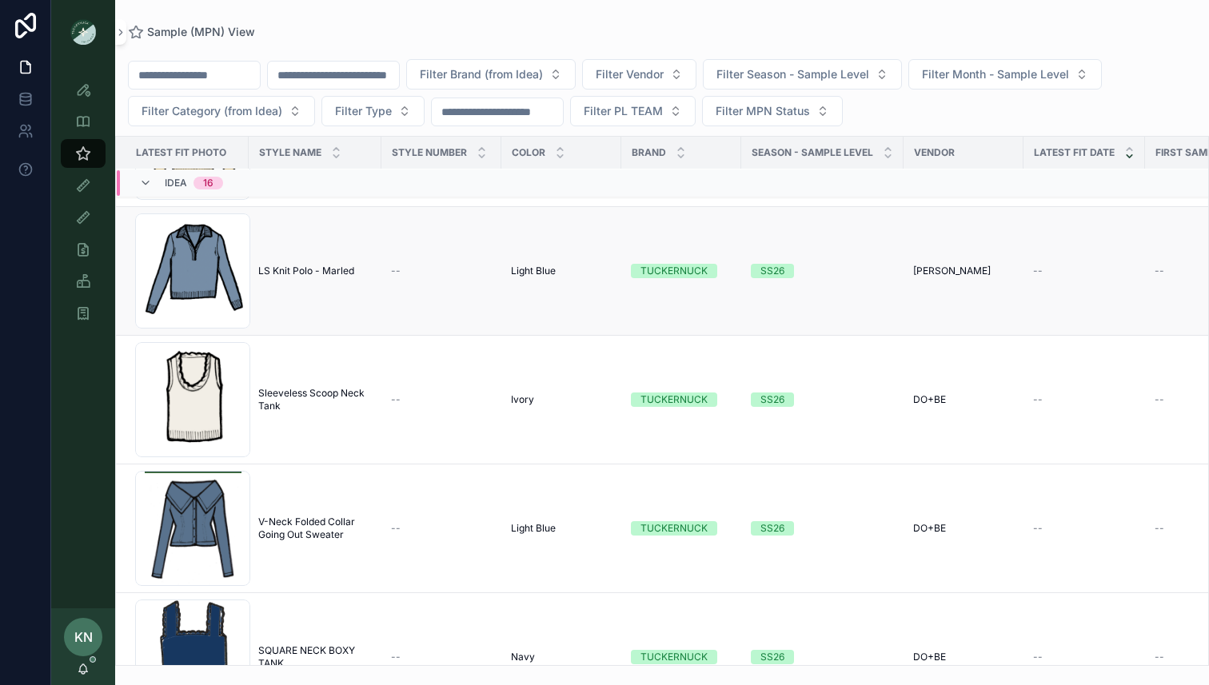
click at [306, 271] on span "LS Knit Polo - Marled" at bounding box center [306, 271] width 96 height 13
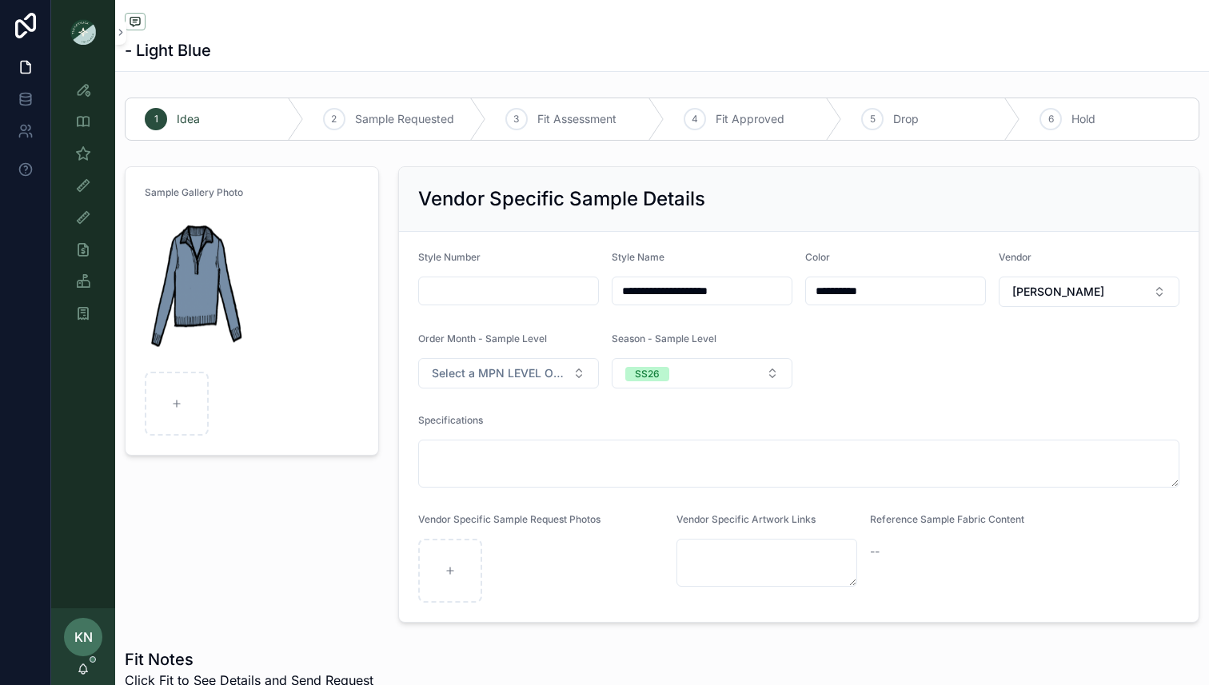
click at [745, 293] on input "**********" at bounding box center [701, 291] width 179 height 22
type input "**********"
click at [873, 373] on form "**********" at bounding box center [798, 427] width 799 height 390
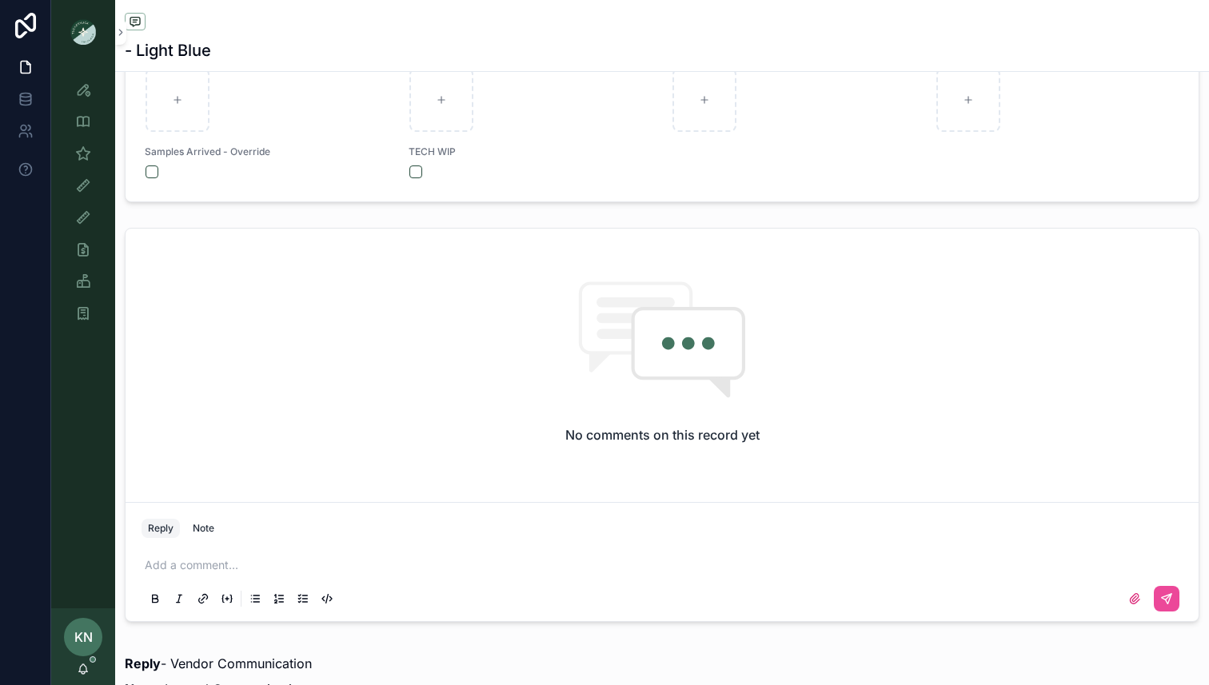
scroll to position [998, 0]
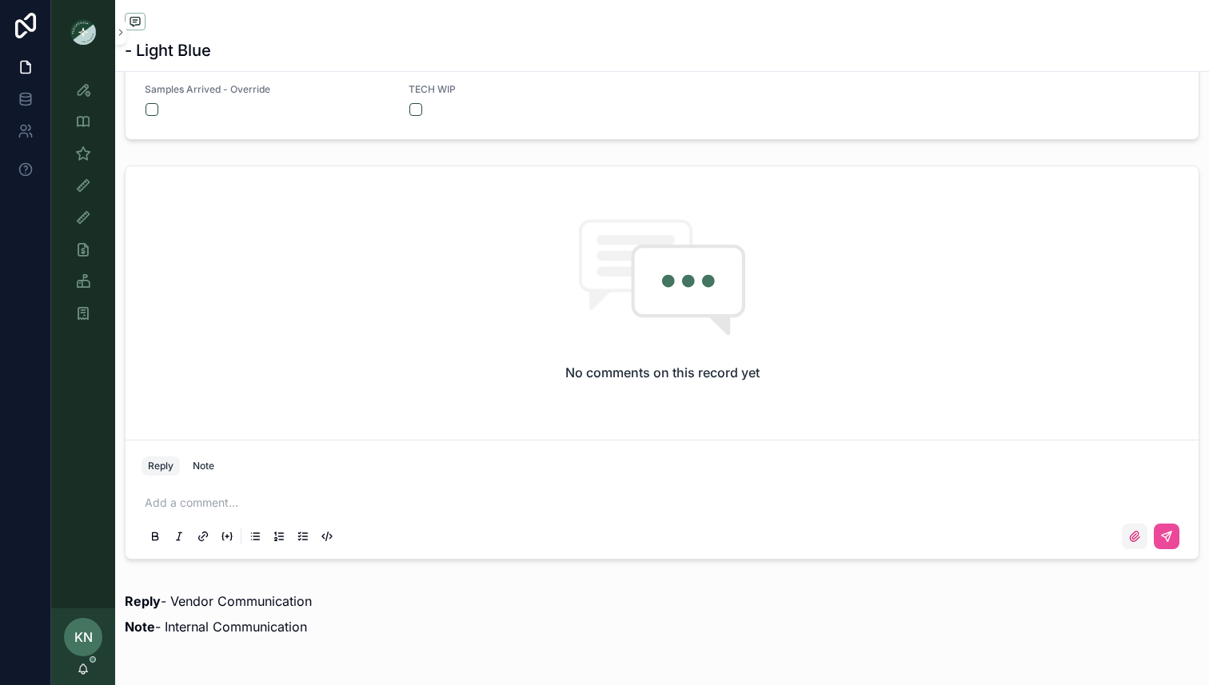
click at [1128, 533] on icon "scrollable content" at bounding box center [1134, 536] width 13 height 13
click at [0, 0] on input "scrollable content" at bounding box center [0, 0] width 0 height 0
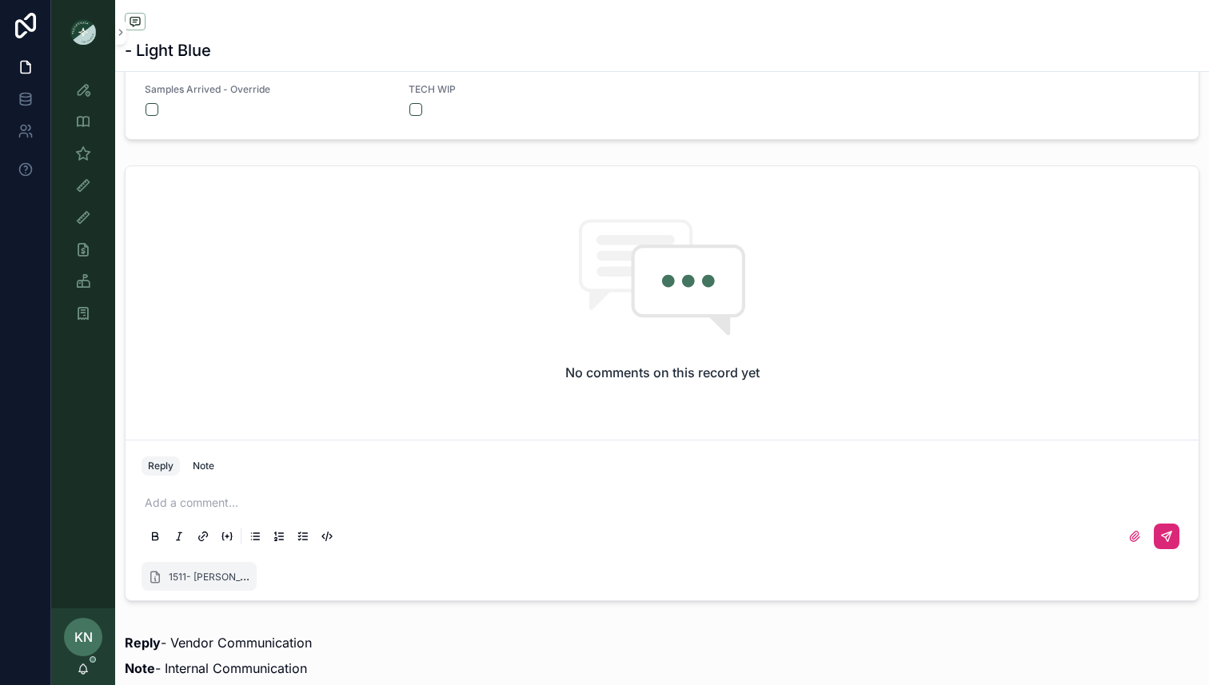
click at [1169, 536] on icon "scrollable content" at bounding box center [1166, 537] width 10 height 10
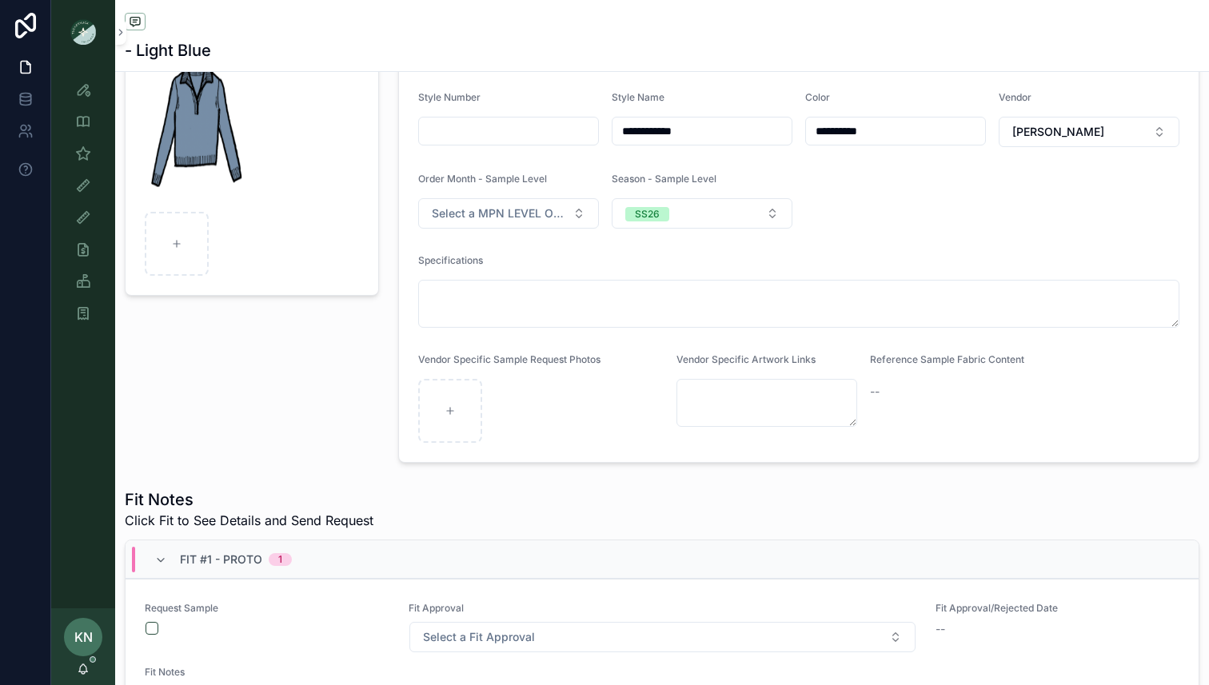
scroll to position [163, 0]
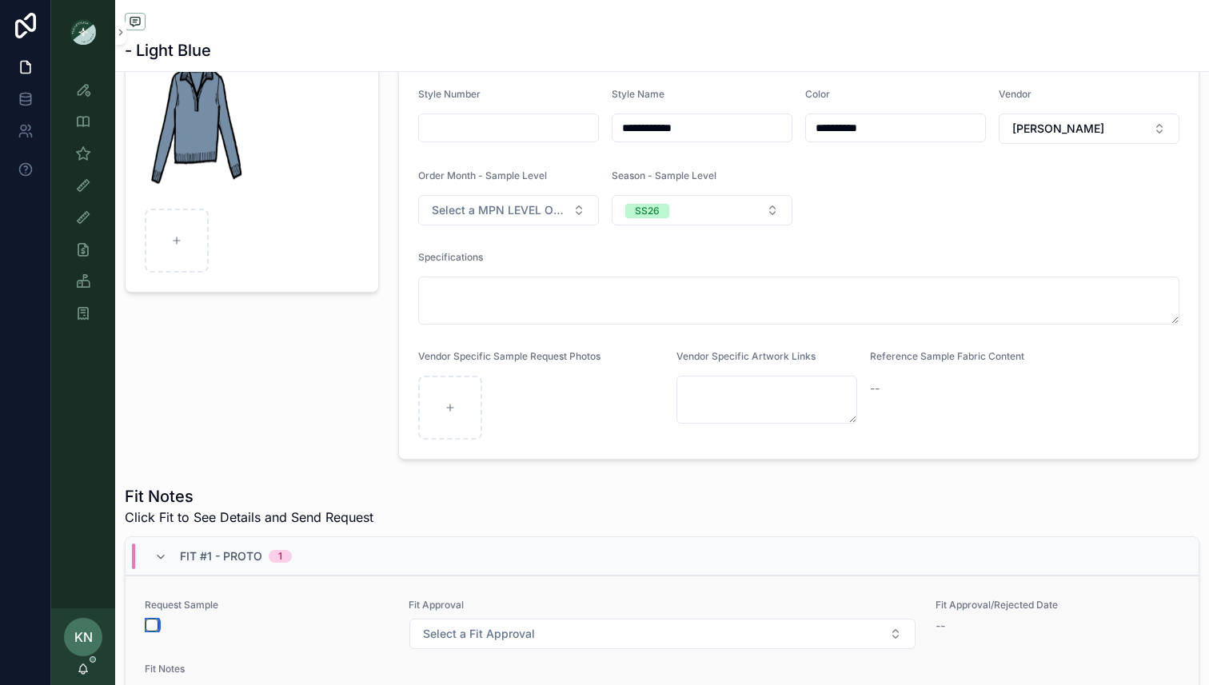
click at [152, 627] on button "scrollable content" at bounding box center [151, 625] width 13 height 13
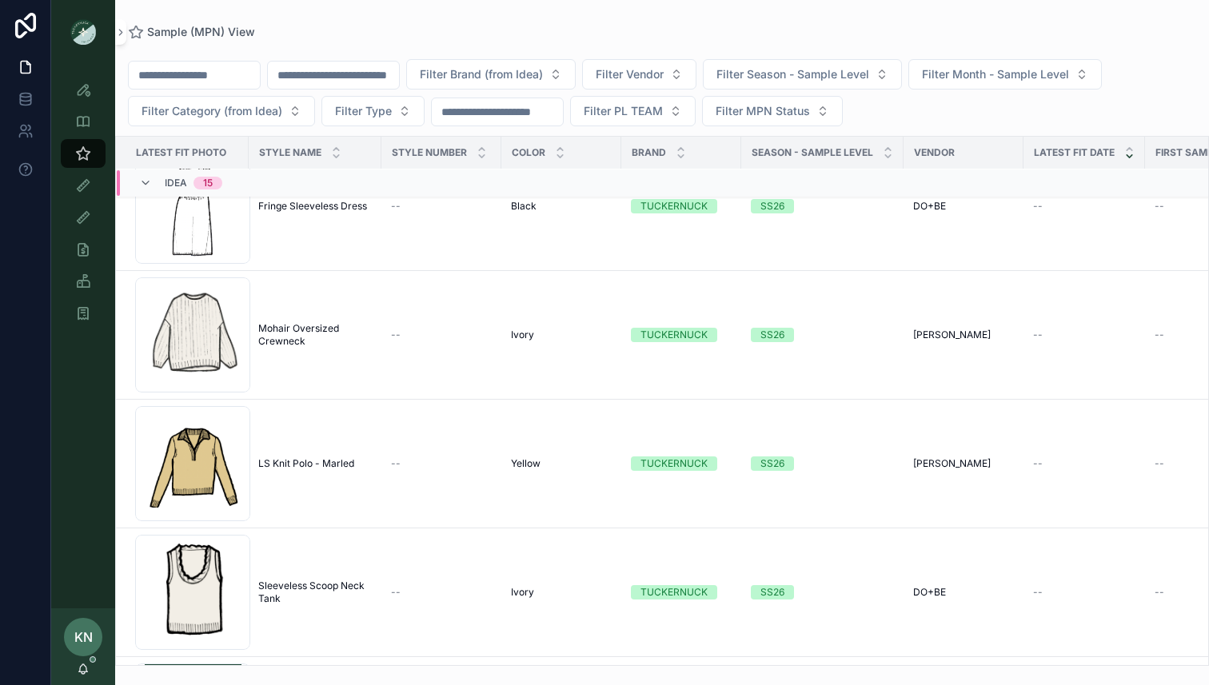
scroll to position [1056, 0]
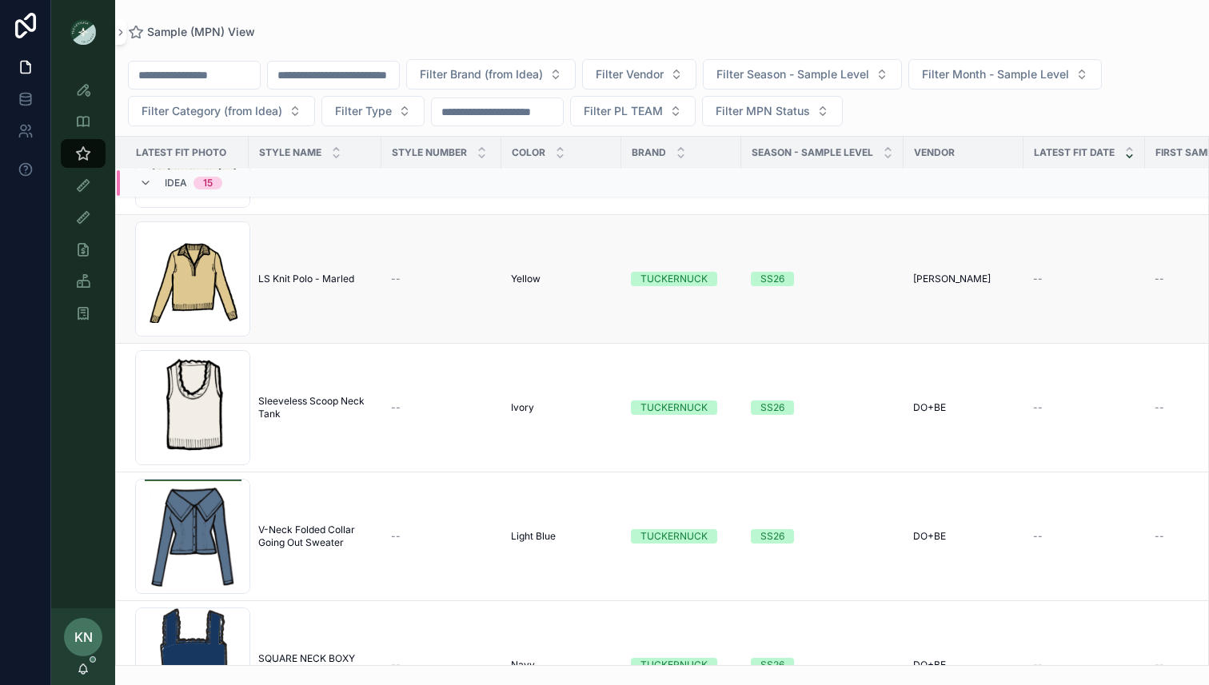
click at [318, 281] on span "LS Knit Polo - Marled" at bounding box center [306, 279] width 96 height 13
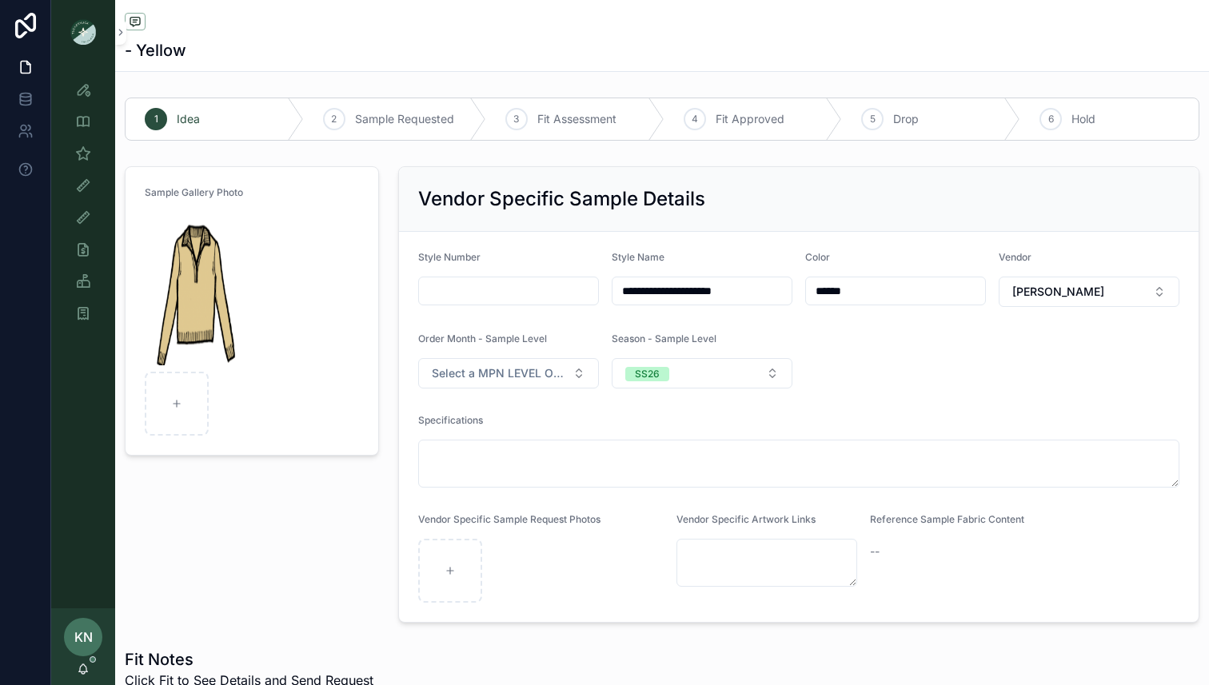
click at [741, 280] on input "**********" at bounding box center [701, 291] width 179 height 22
click at [735, 301] on input "**********" at bounding box center [701, 291] width 179 height 22
type input "**********"
click at [905, 389] on form "**********" at bounding box center [798, 427] width 799 height 390
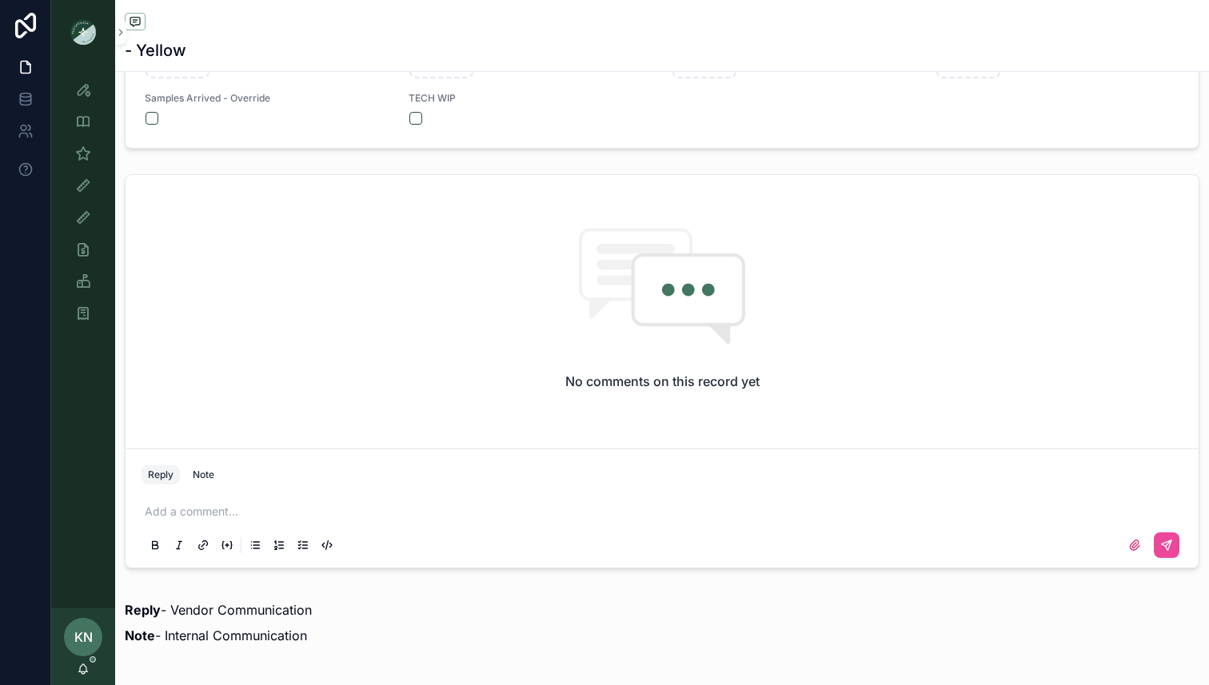
scroll to position [1189, 0]
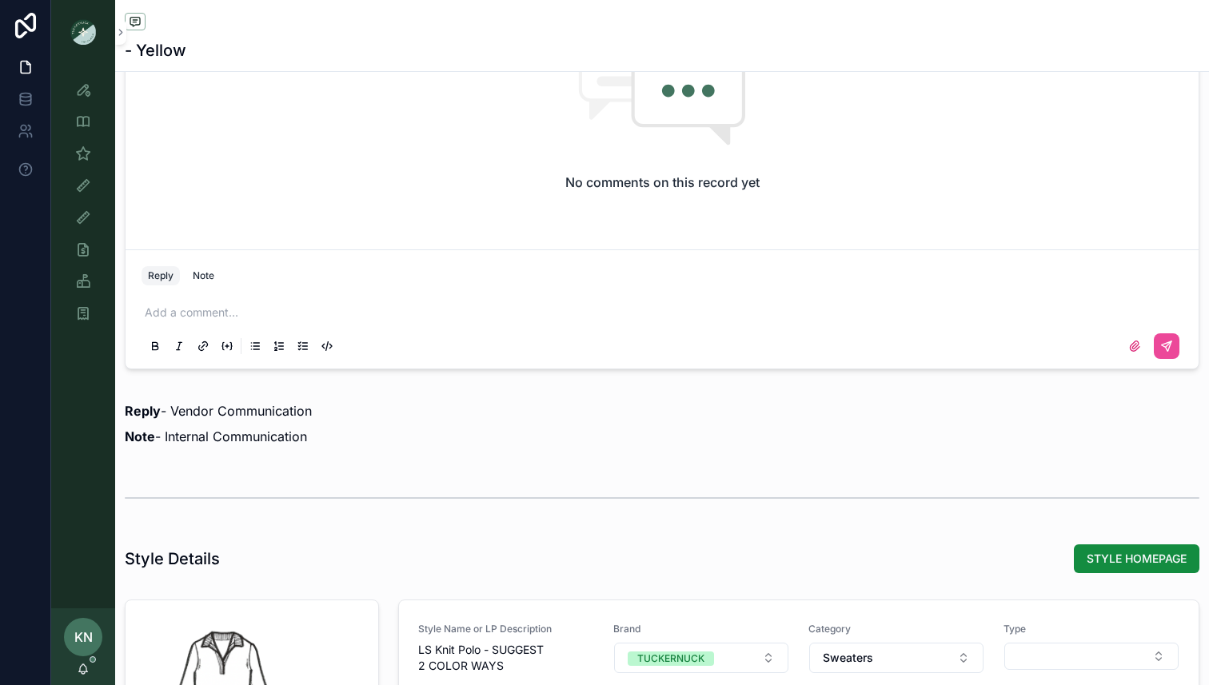
click at [652, 328] on div "Add a comment..." at bounding box center [661, 328] width 1041 height 67
click at [652, 321] on div "Add a comment..." at bounding box center [661, 328] width 1041 height 67
click at [652, 317] on p "scrollable content" at bounding box center [665, 313] width 1041 height 16
click at [1136, 342] on icon "scrollable content" at bounding box center [1134, 346] width 13 height 13
click at [0, 0] on input "scrollable content" at bounding box center [0, 0] width 0 height 0
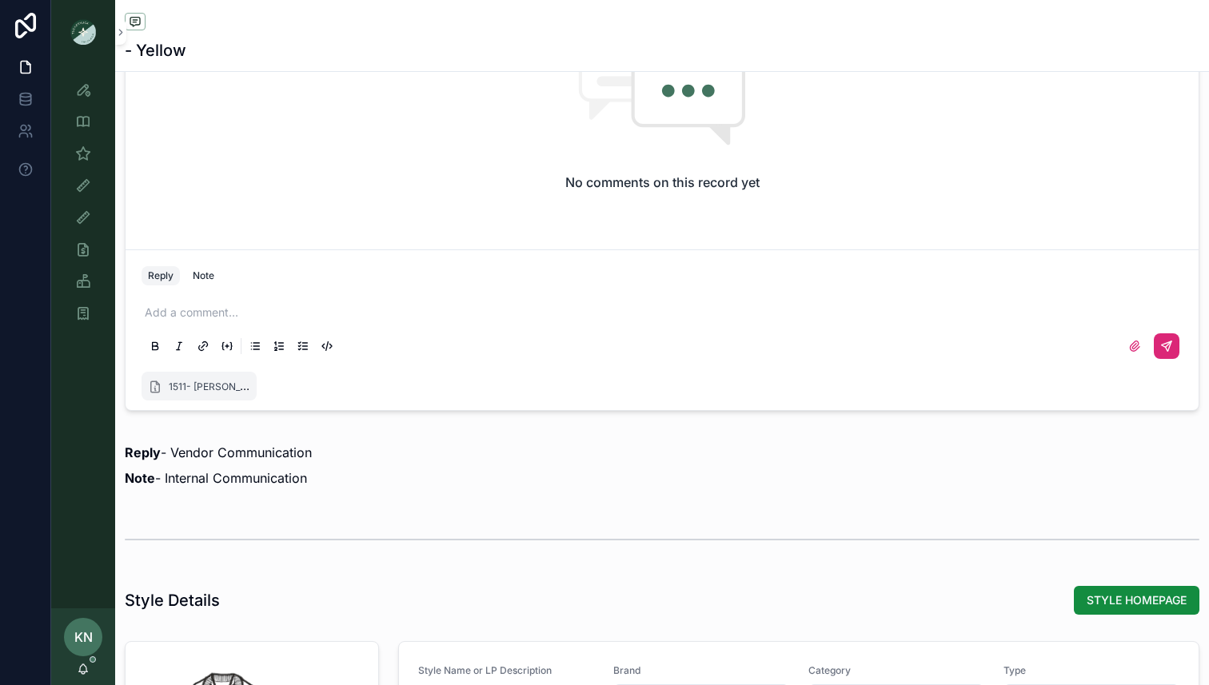
click at [1166, 337] on button "scrollable content" at bounding box center [1166, 346] width 26 height 26
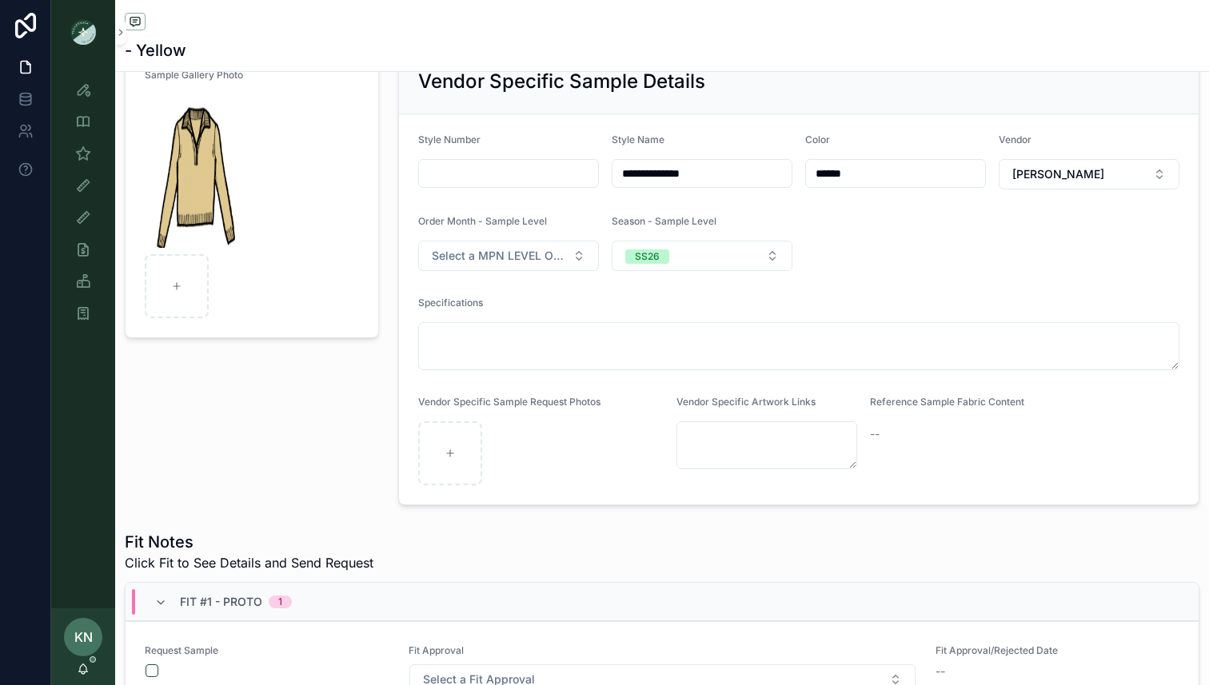
scroll to position [125, 0]
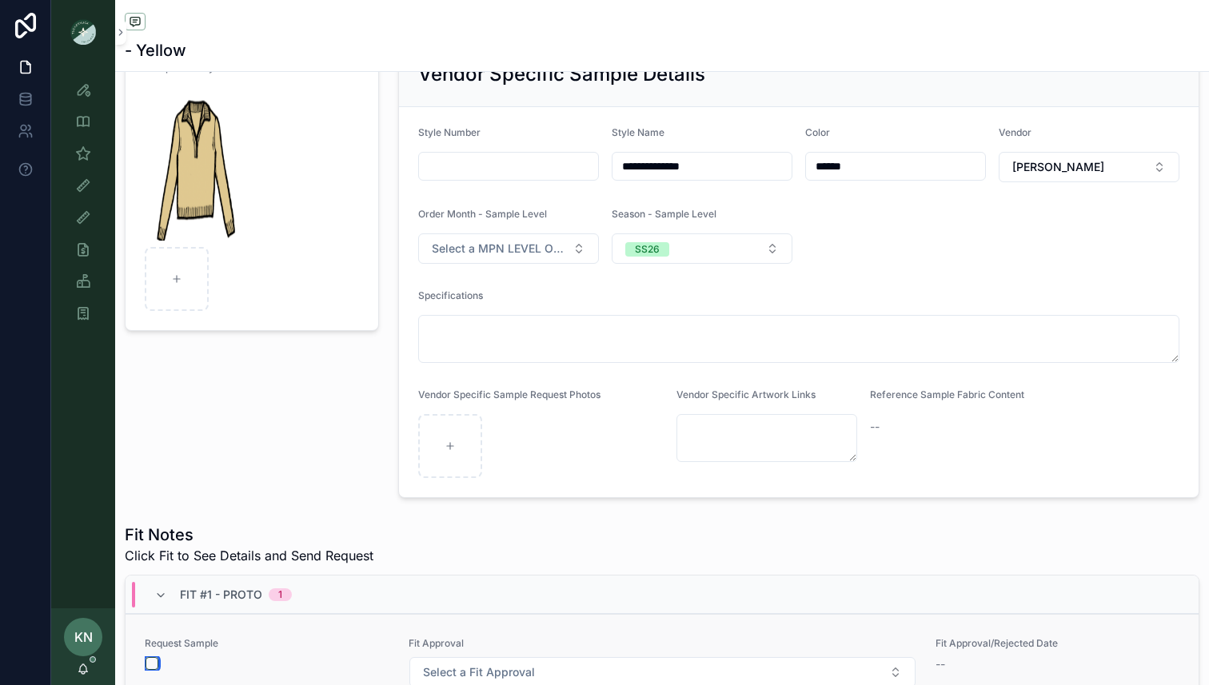
click at [153, 669] on button "scrollable content" at bounding box center [151, 663] width 13 height 13
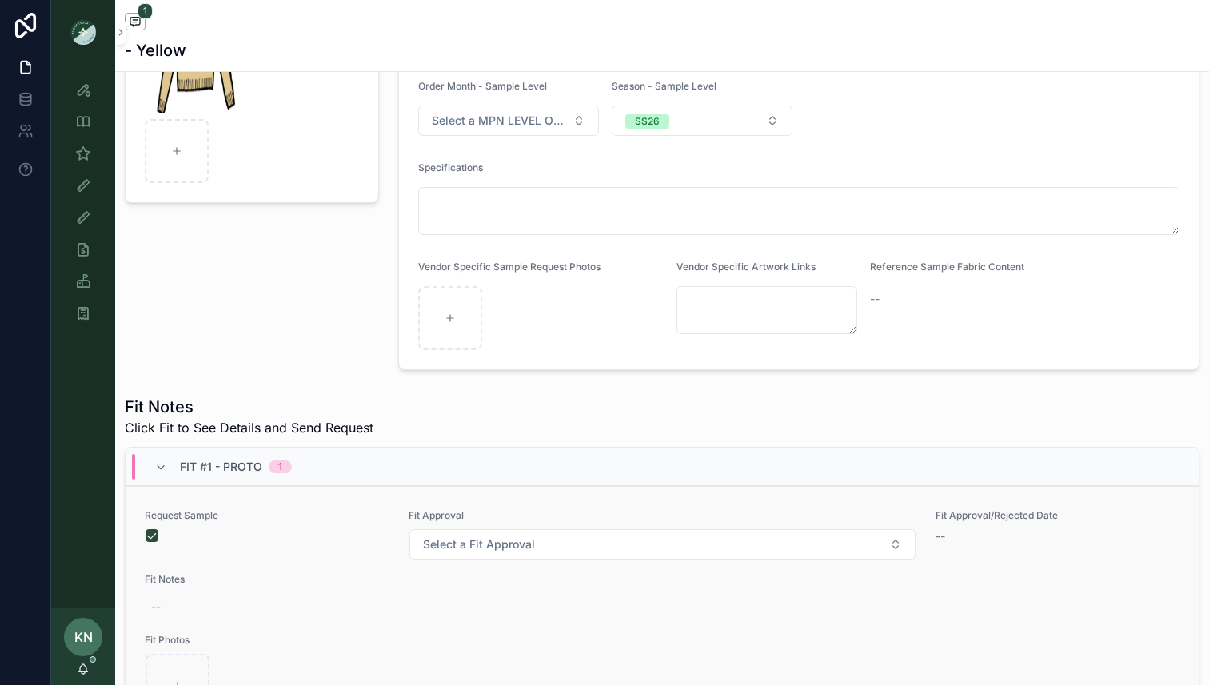
scroll to position [0, 0]
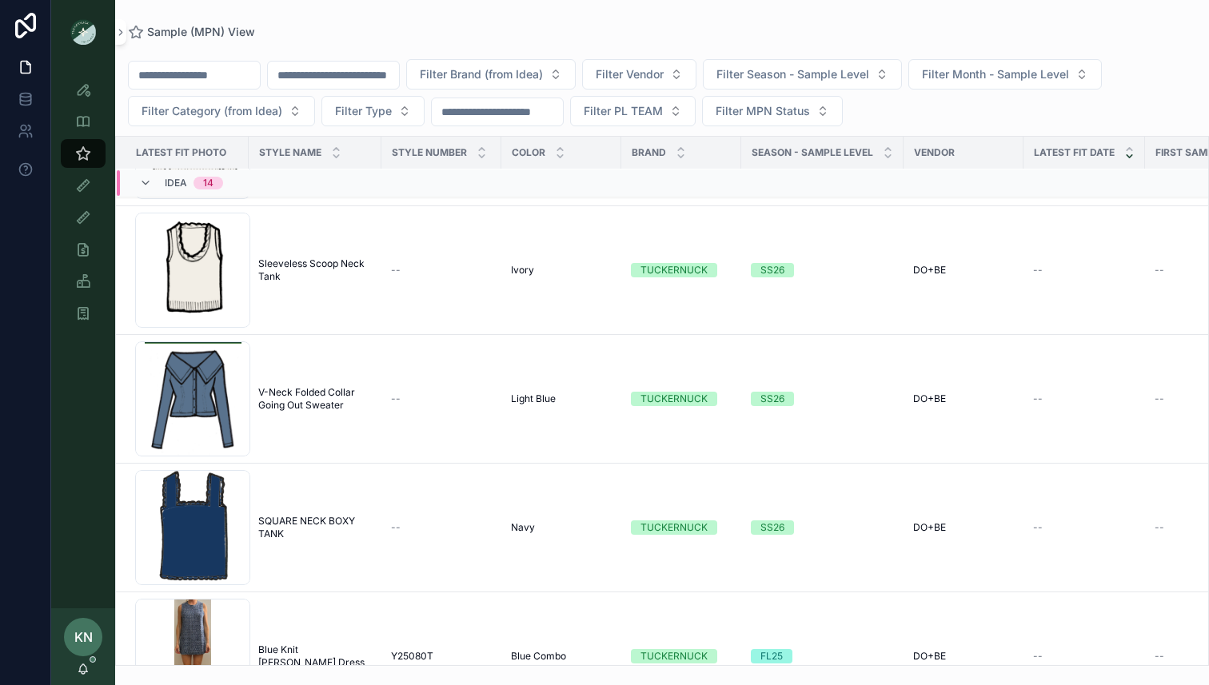
scroll to position [1069, 0]
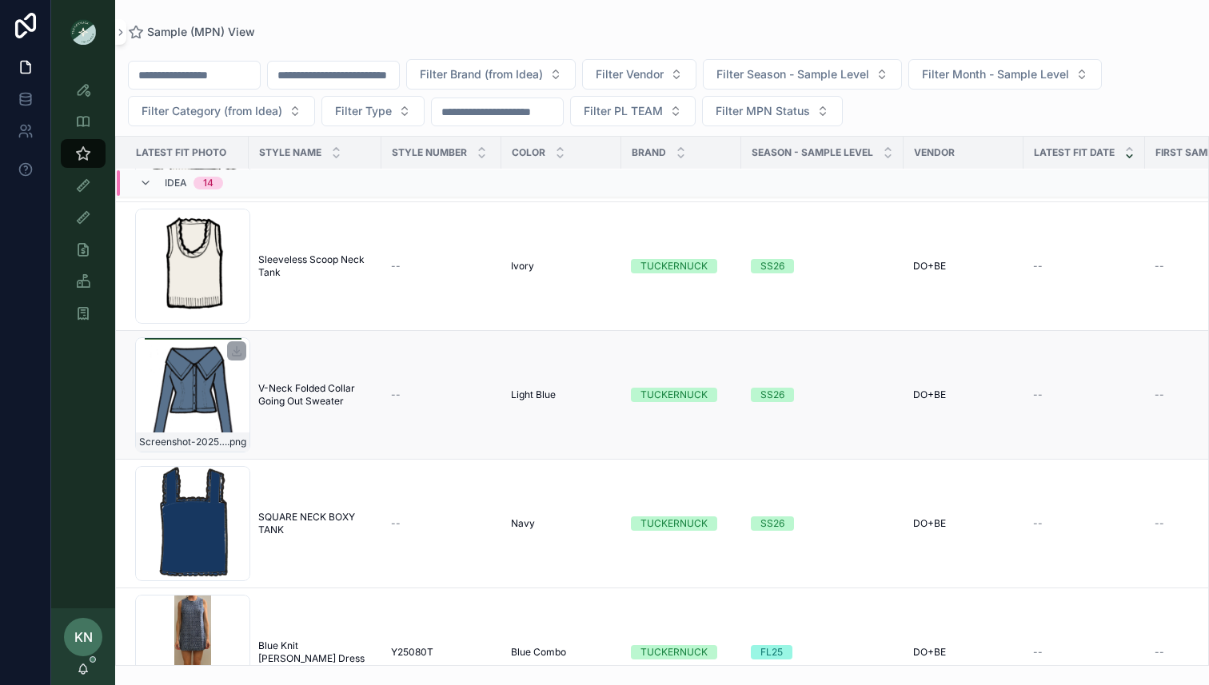
click at [246, 404] on div "Screenshot-2025-07-21-at-12.30.57-PM .png" at bounding box center [192, 394] width 115 height 115
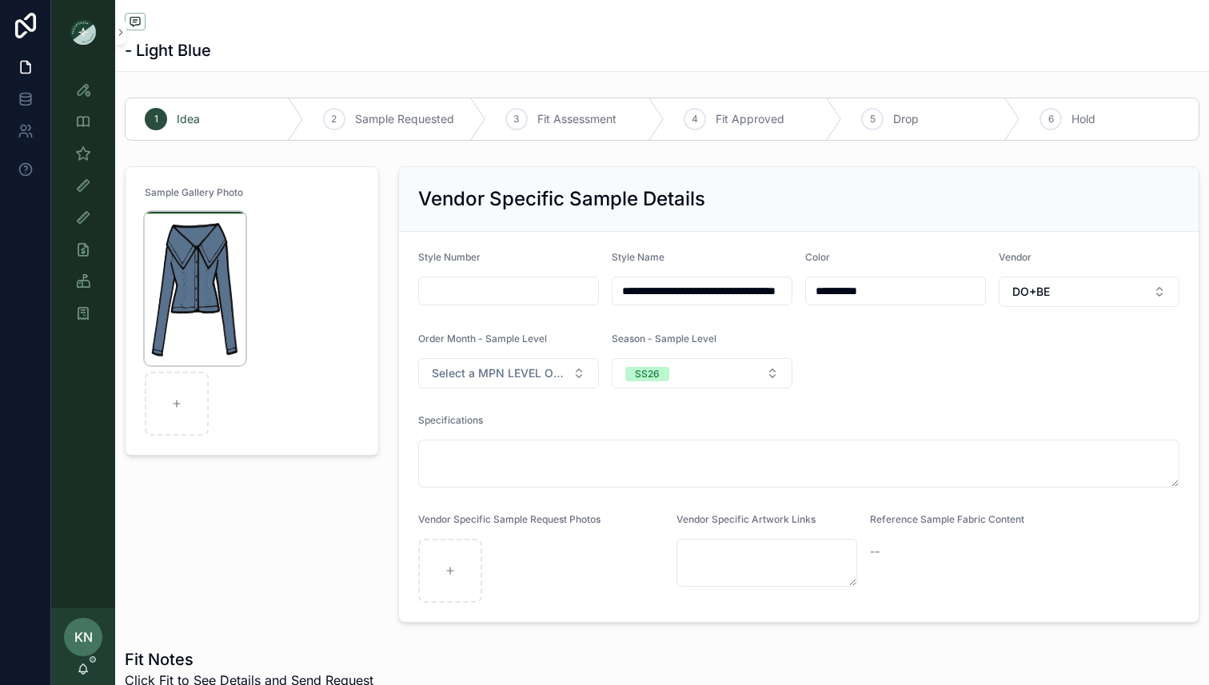
click at [229, 245] on img "scrollable content" at bounding box center [195, 288] width 101 height 153
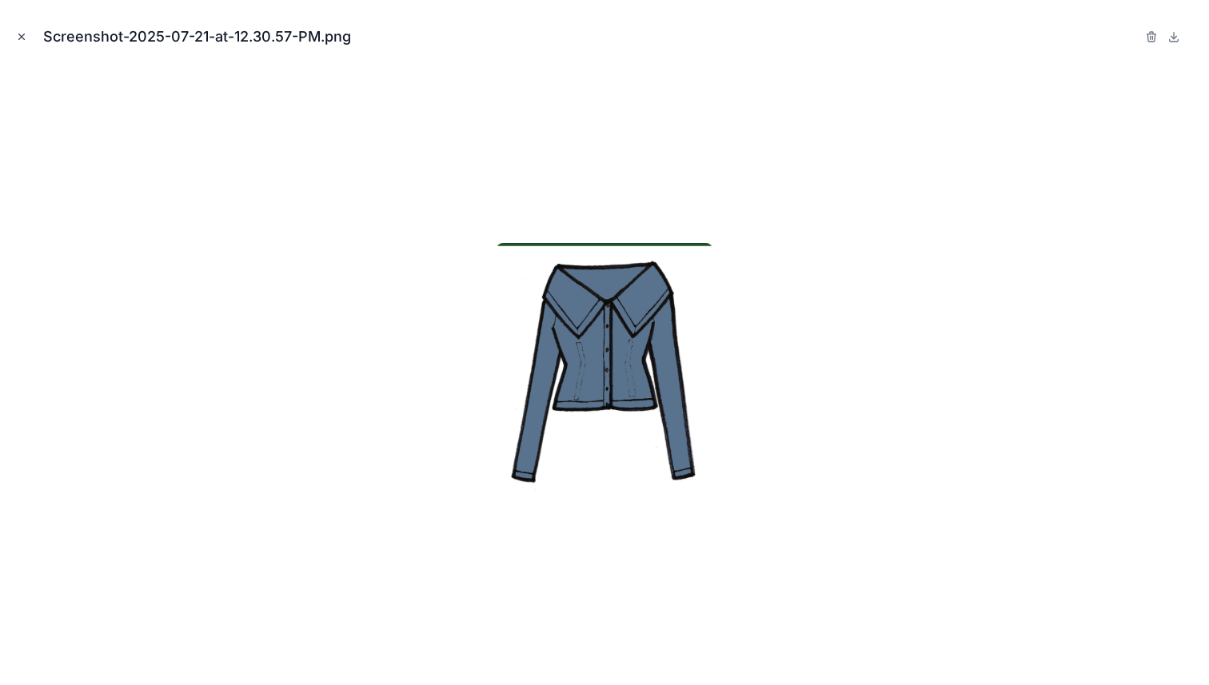
click at [21, 40] on icon "Close modal" at bounding box center [21, 36] width 11 height 11
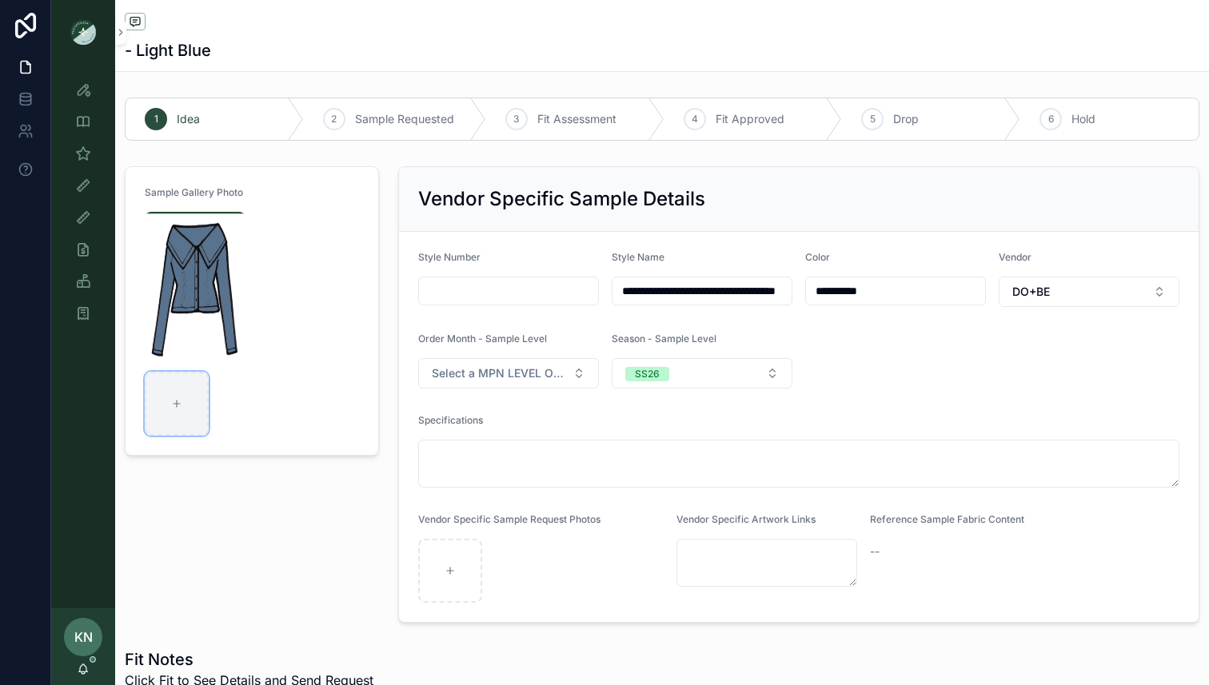
click at [197, 383] on div "scrollable content" at bounding box center [177, 404] width 64 height 64
click at [275, 512] on div "Sample Gallery Photo" at bounding box center [251, 394] width 273 height 469
click at [78, 152] on icon "scrollable content" at bounding box center [83, 153] width 16 height 16
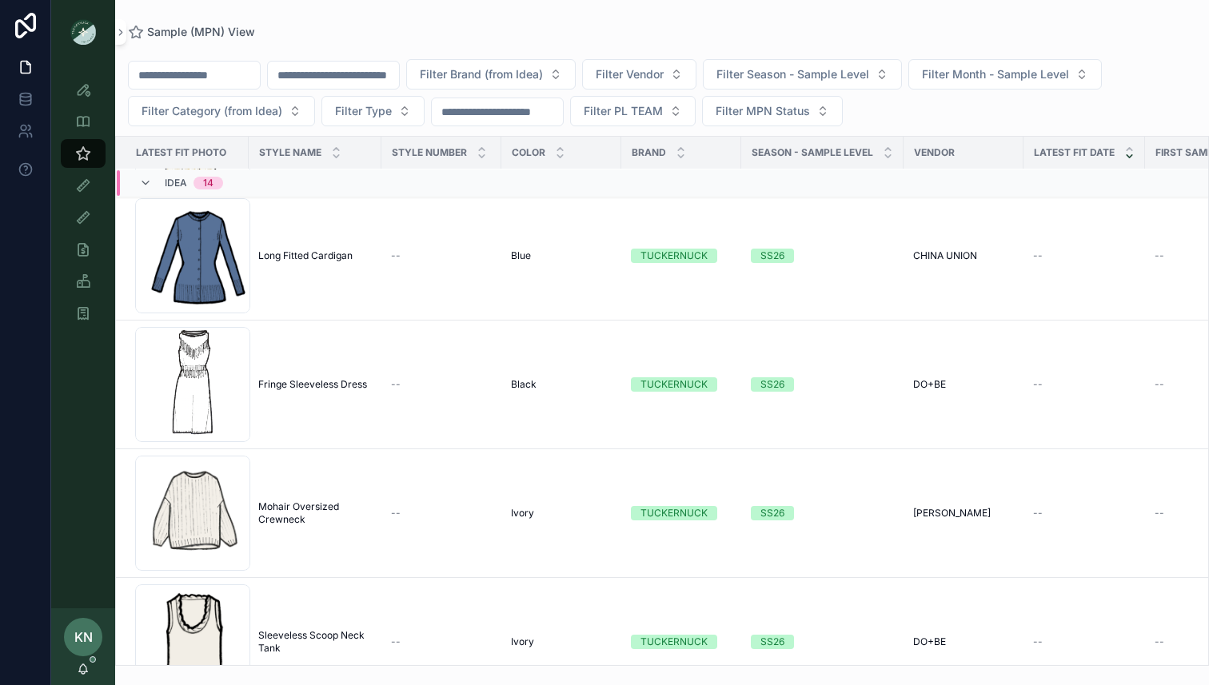
scroll to position [475, 0]
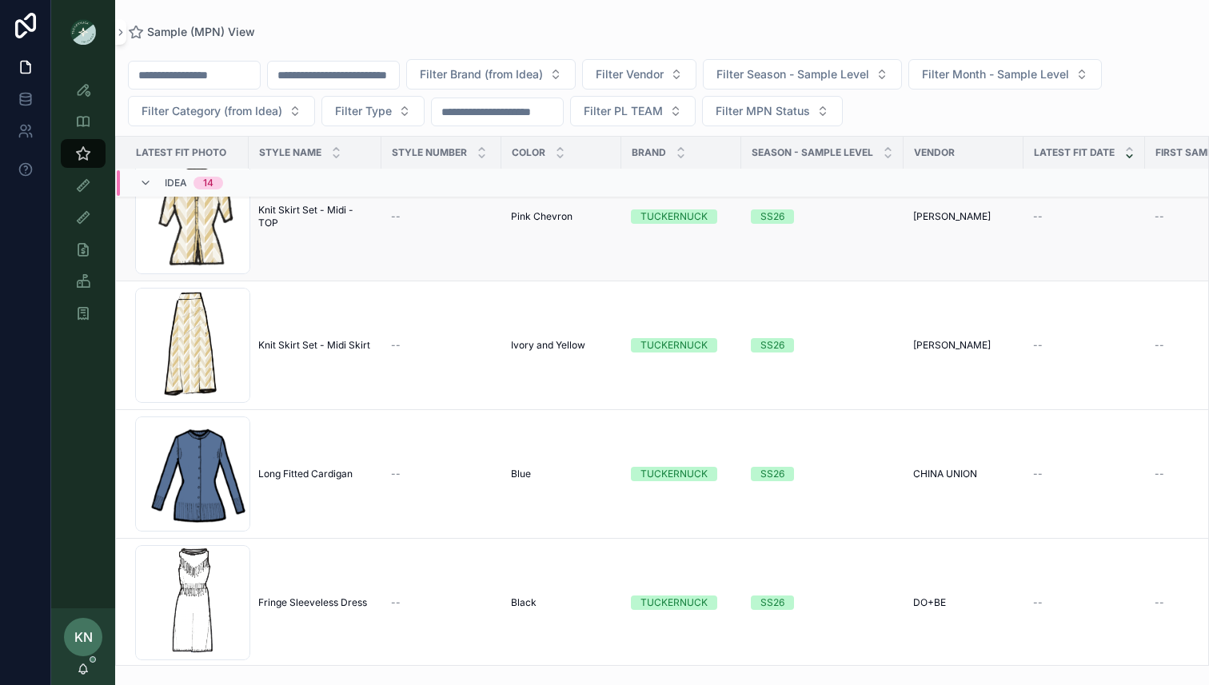
click at [321, 261] on td "Knit Skirt Set - Midi - TOP Knit Skirt Set - Midi - TOP" at bounding box center [315, 217] width 133 height 129
click at [297, 218] on span "Knit Skirt Set - Midi - TOP" at bounding box center [315, 217] width 114 height 26
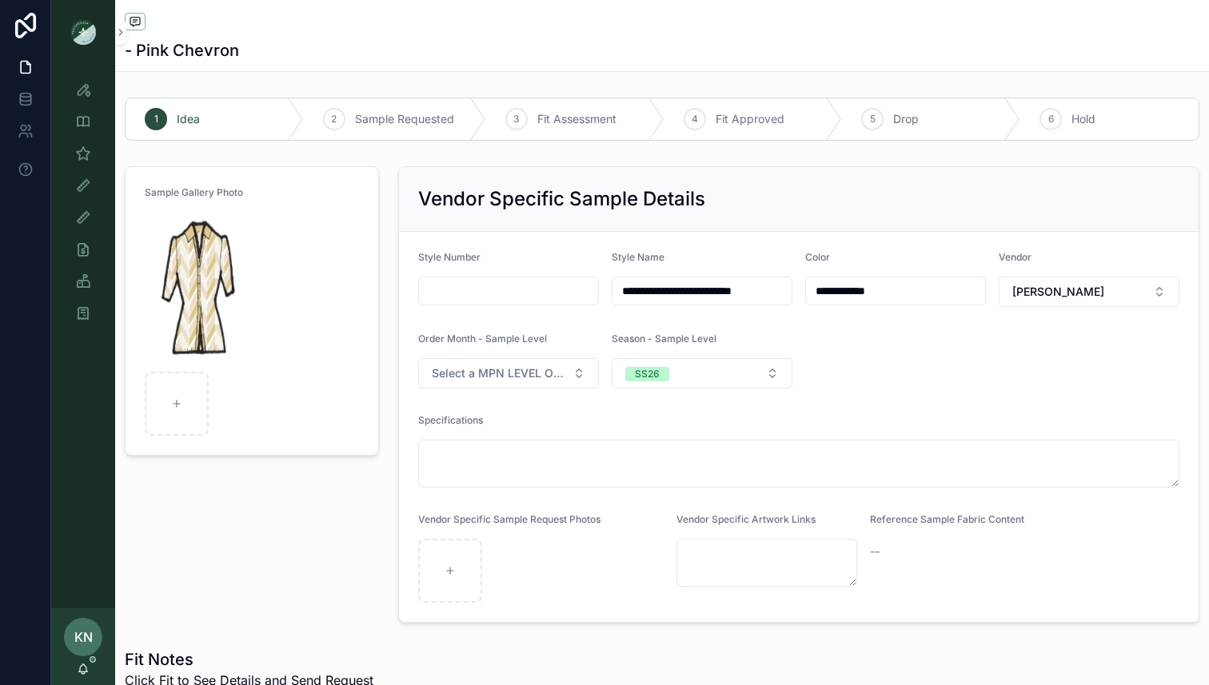
drag, startPoint x: 896, startPoint y: 293, endPoint x: 767, endPoint y: 293, distance: 129.5
click at [767, 293] on form "**********" at bounding box center [798, 427] width 799 height 390
click at [914, 291] on input "**********" at bounding box center [895, 291] width 179 height 22
type input "**********"
click at [908, 435] on div "Specifications" at bounding box center [798, 451] width 761 height 74
